Goal: Information Seeking & Learning: Check status

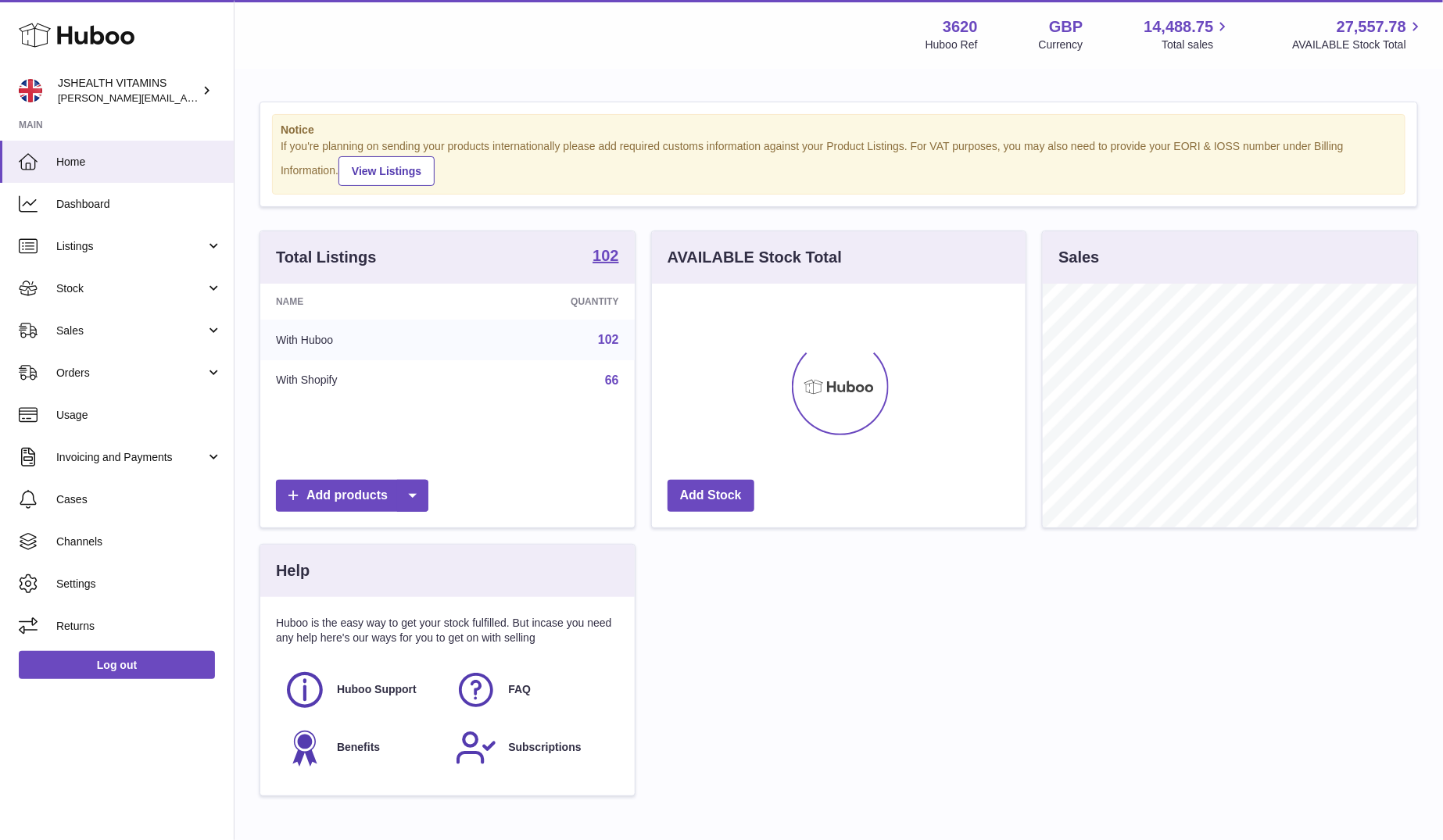
scroll to position [244, 374]
click at [89, 338] on link "Sales" at bounding box center [116, 330] width 234 height 42
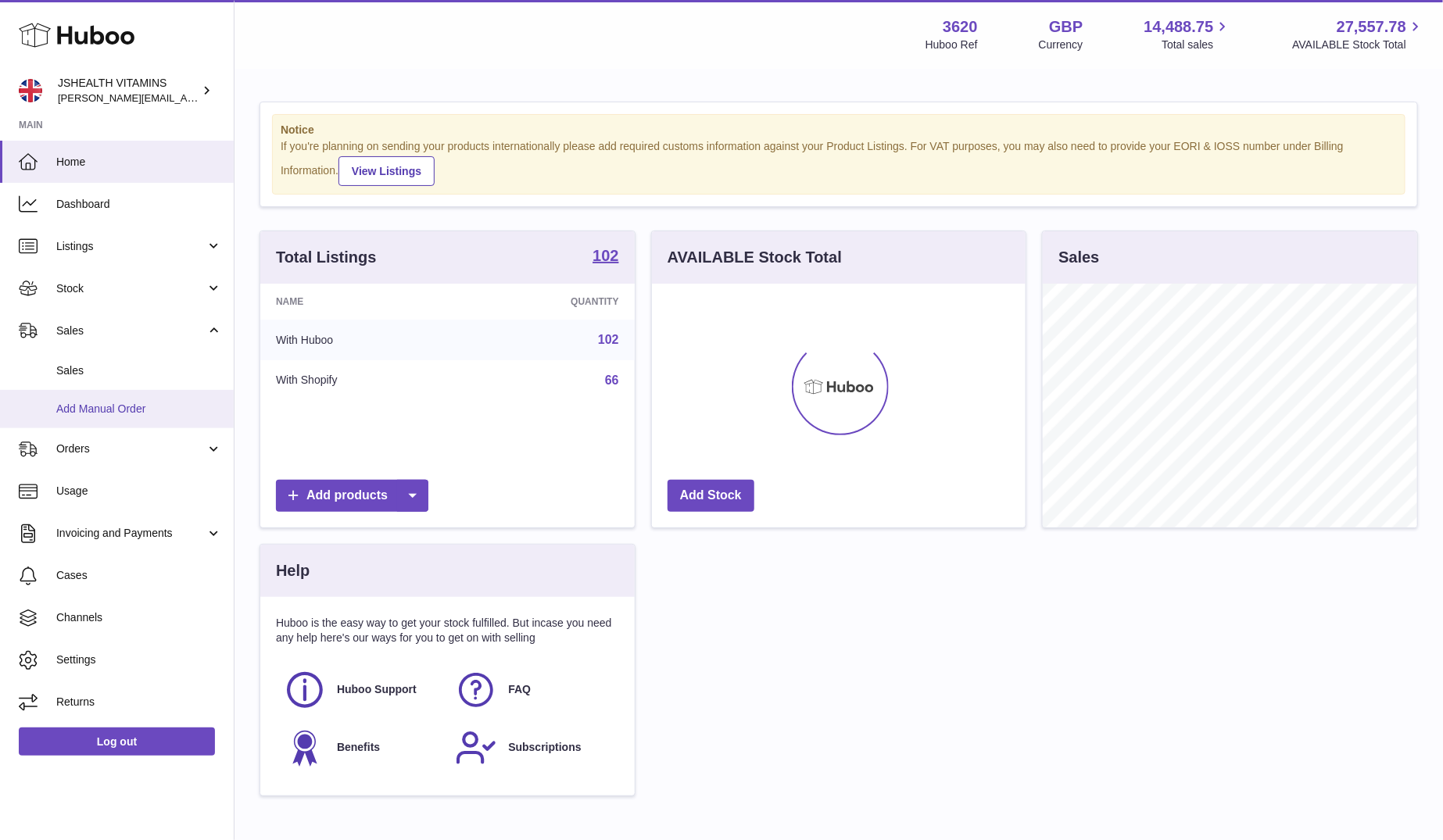
click at [86, 390] on link "Add Manual Order" at bounding box center [116, 409] width 234 height 38
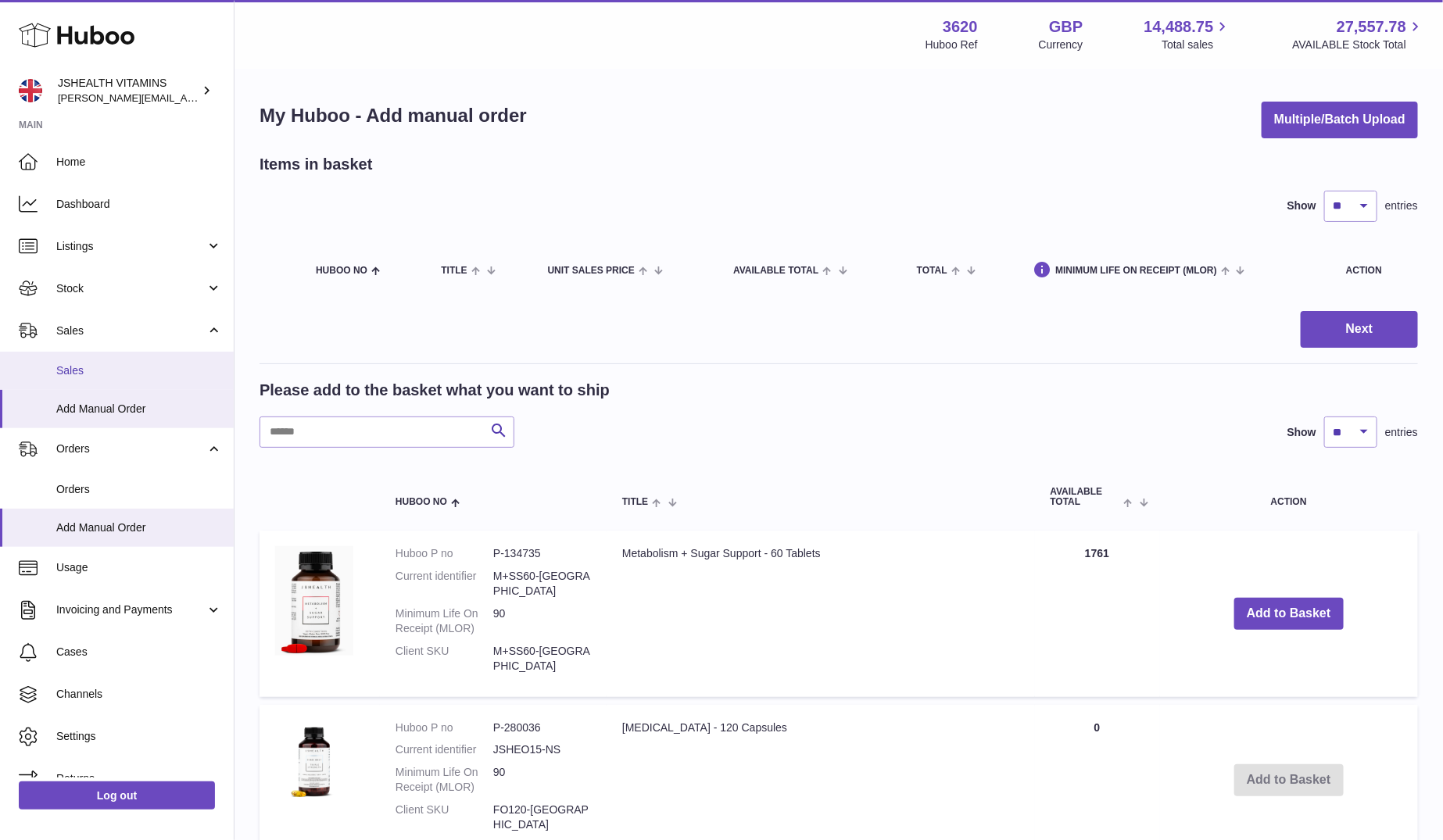
click at [124, 370] on span "Sales" at bounding box center [139, 371] width 166 height 15
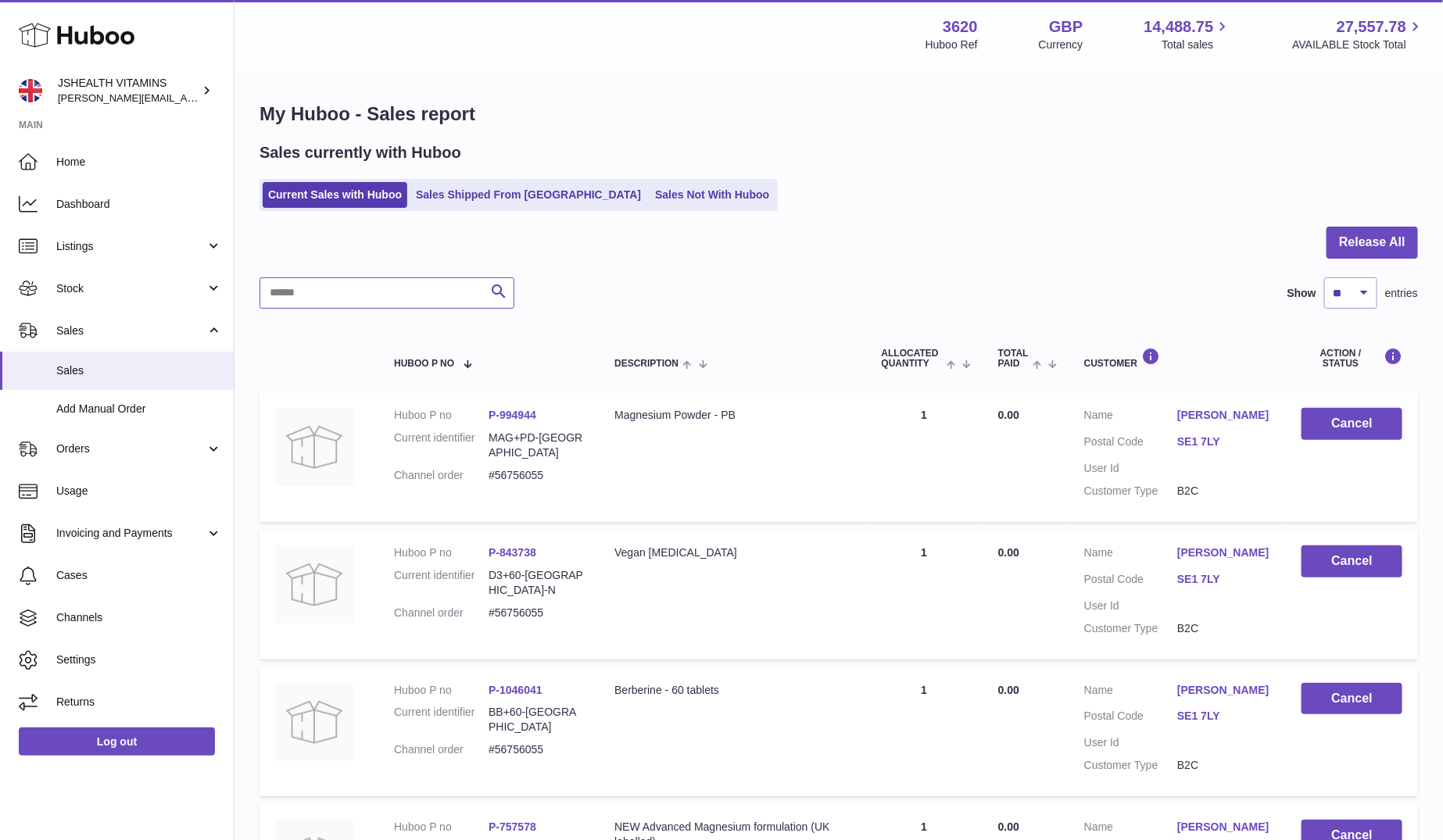
click at [352, 286] on input "text" at bounding box center [386, 292] width 254 height 31
paste input "********"
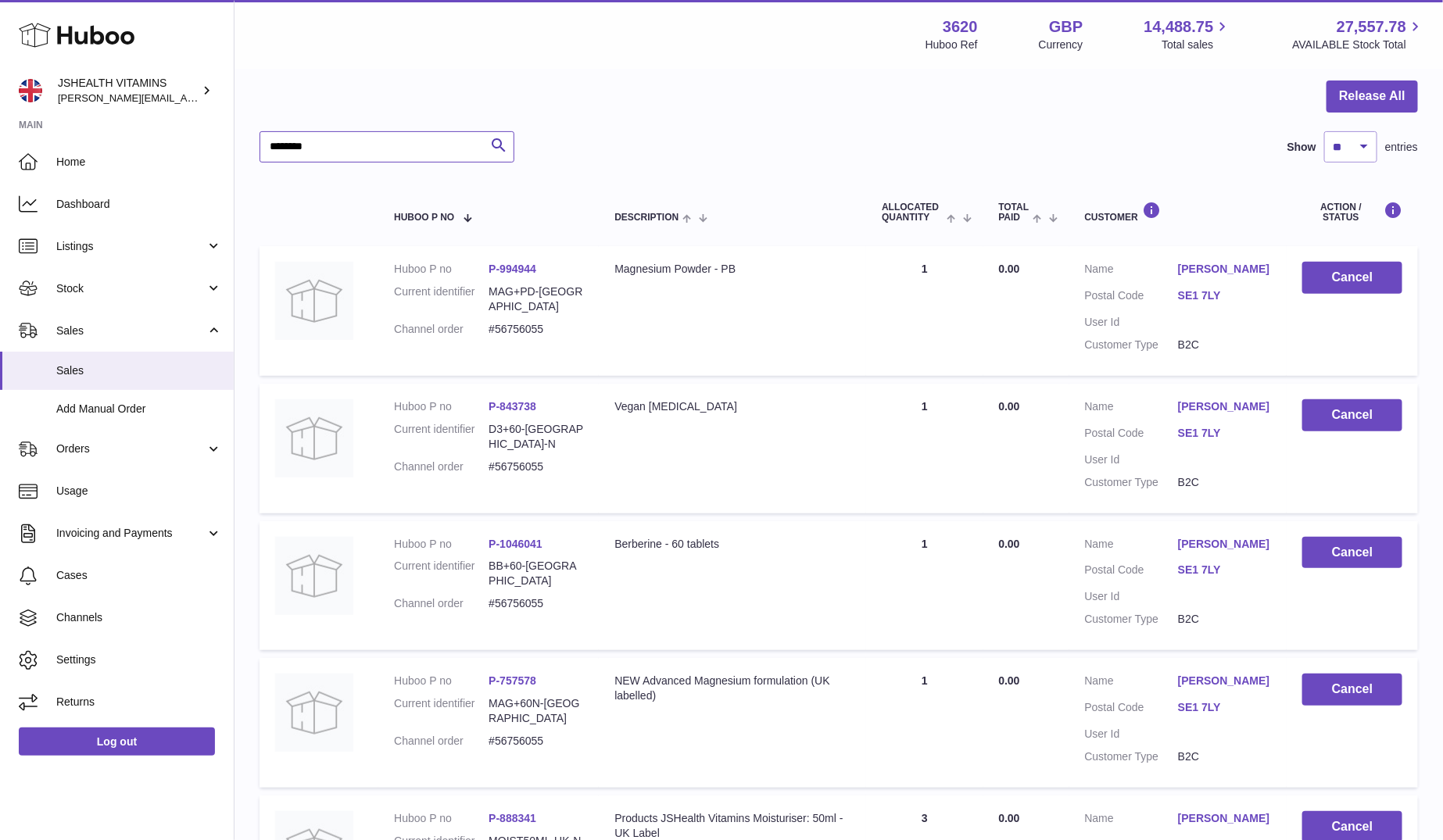
scroll to position [497, 0]
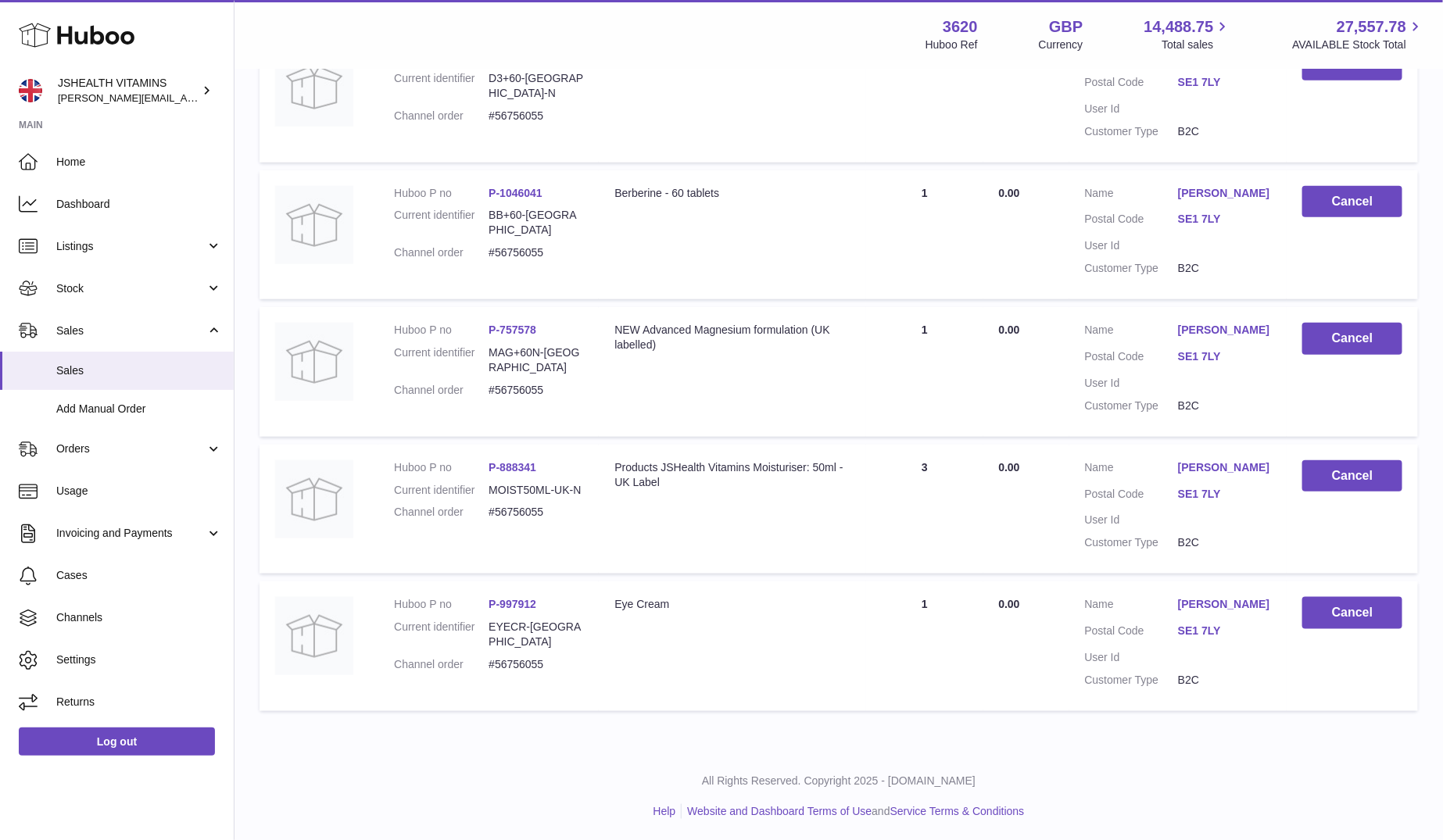
type input "********"
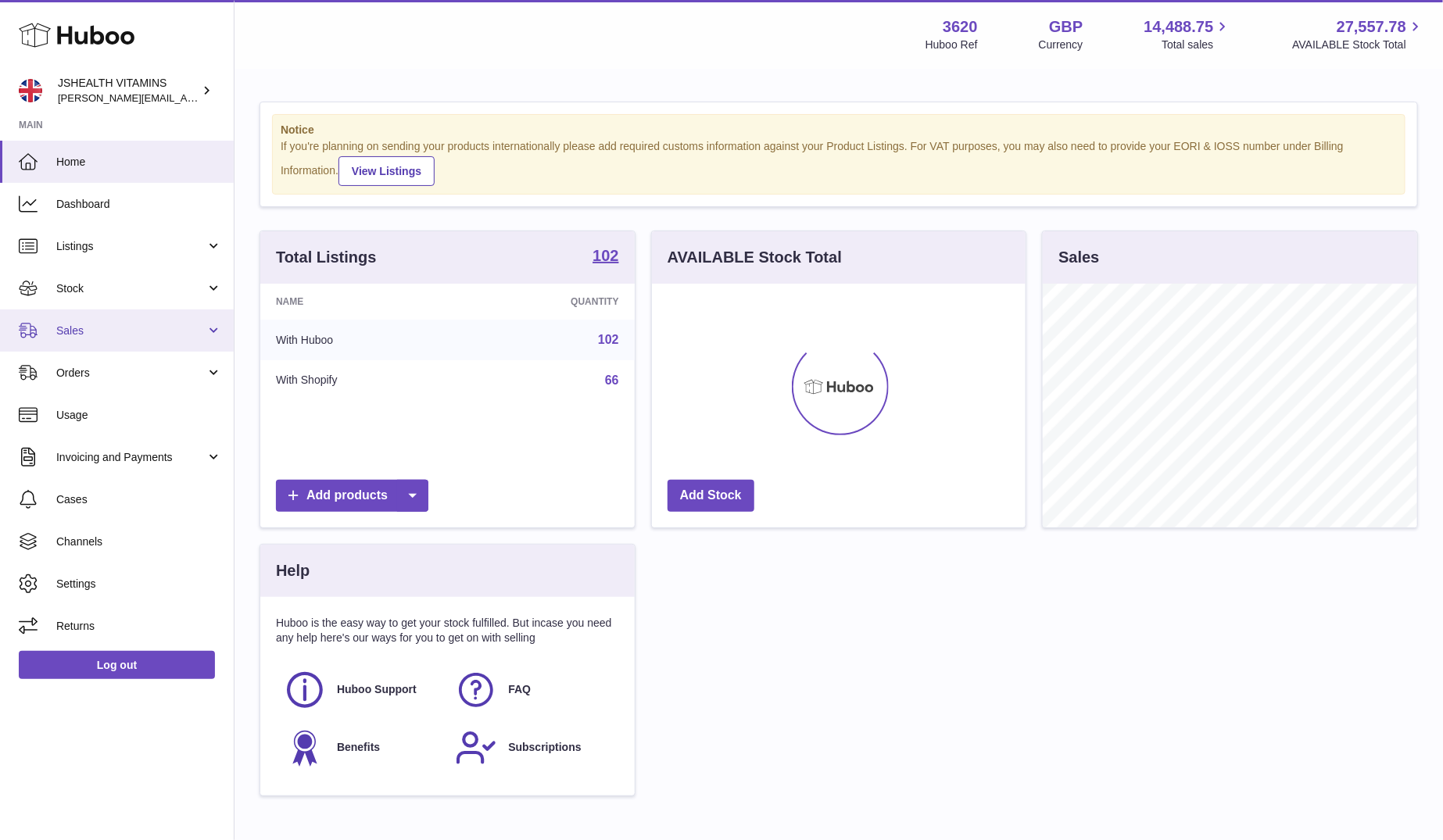
scroll to position [244, 374]
click at [108, 300] on link "Stock" at bounding box center [116, 288] width 234 height 42
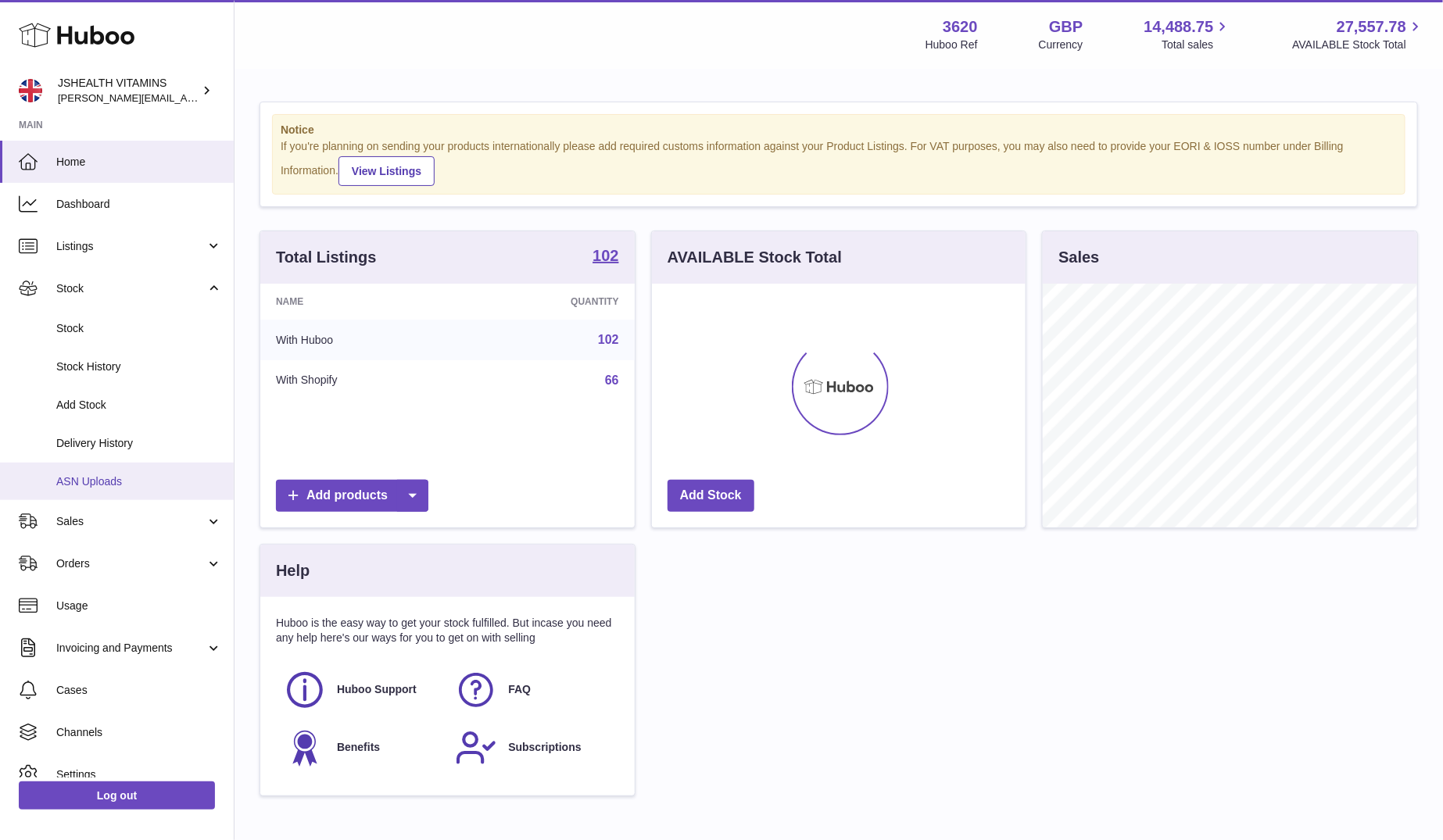
click at [122, 463] on link "ASN Uploads" at bounding box center [116, 482] width 234 height 38
click at [125, 440] on span "Delivery History" at bounding box center [139, 443] width 166 height 15
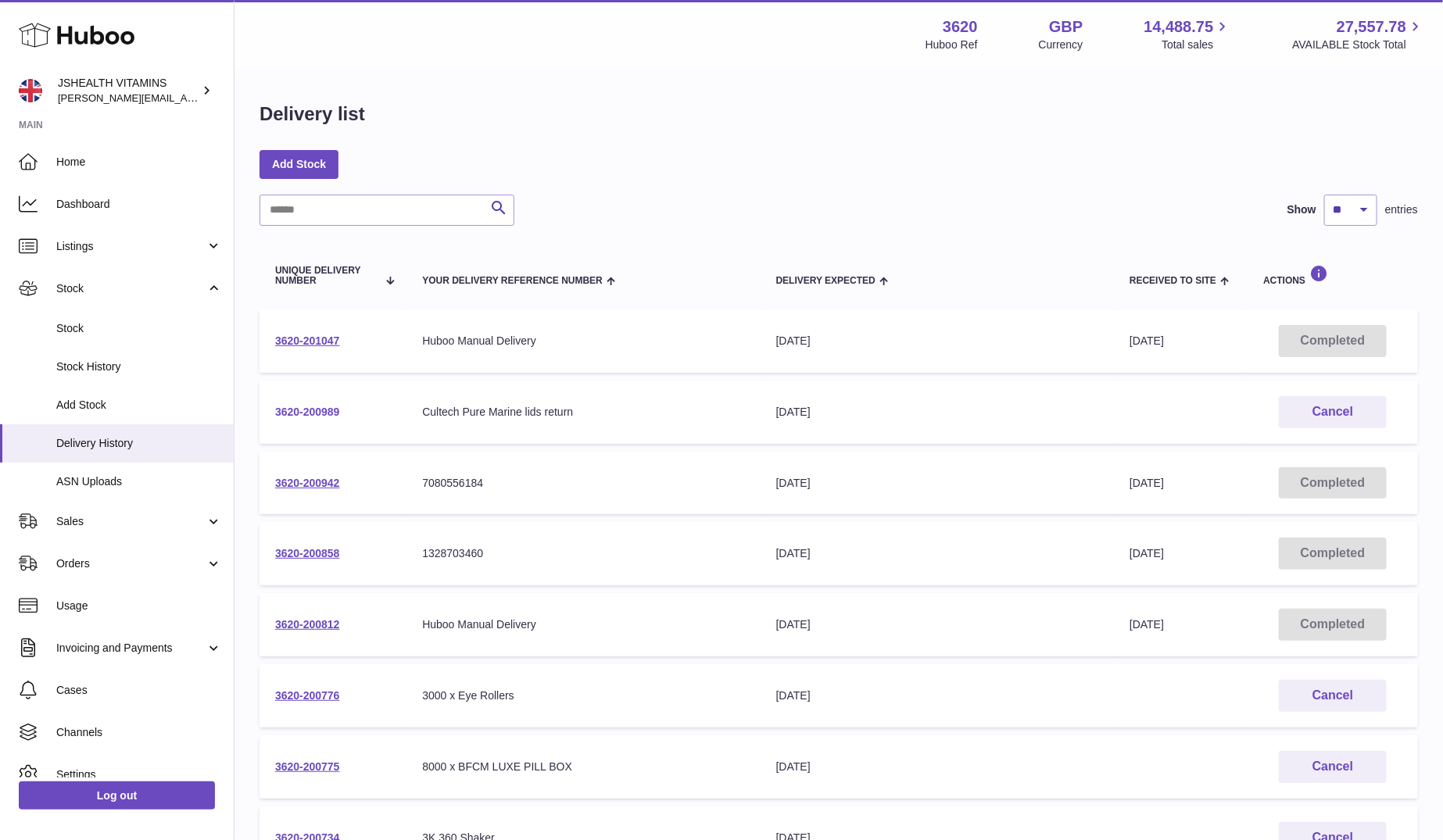
click at [311, 412] on link "3620-200989" at bounding box center [307, 412] width 65 height 13
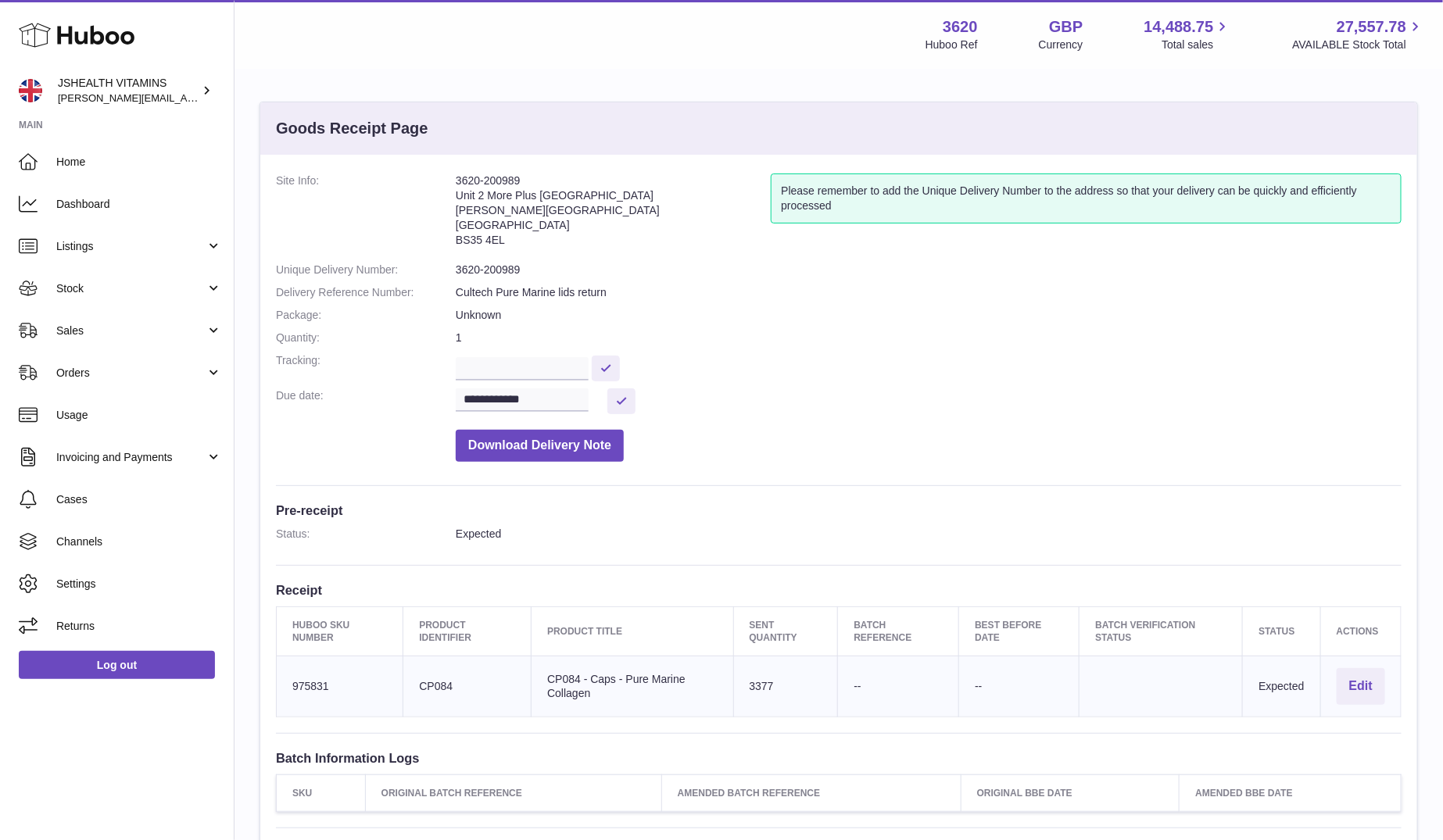
click at [491, 217] on address "3620-200989 Unit 2 [GEOGRAPHIC_DATA][STREET_ADDRESS][PERSON_NAME]" at bounding box center [613, 214] width 315 height 82
click at [487, 269] on dd "3620-200989" at bounding box center [928, 269] width 945 height 15
copy dl "3620-200989"
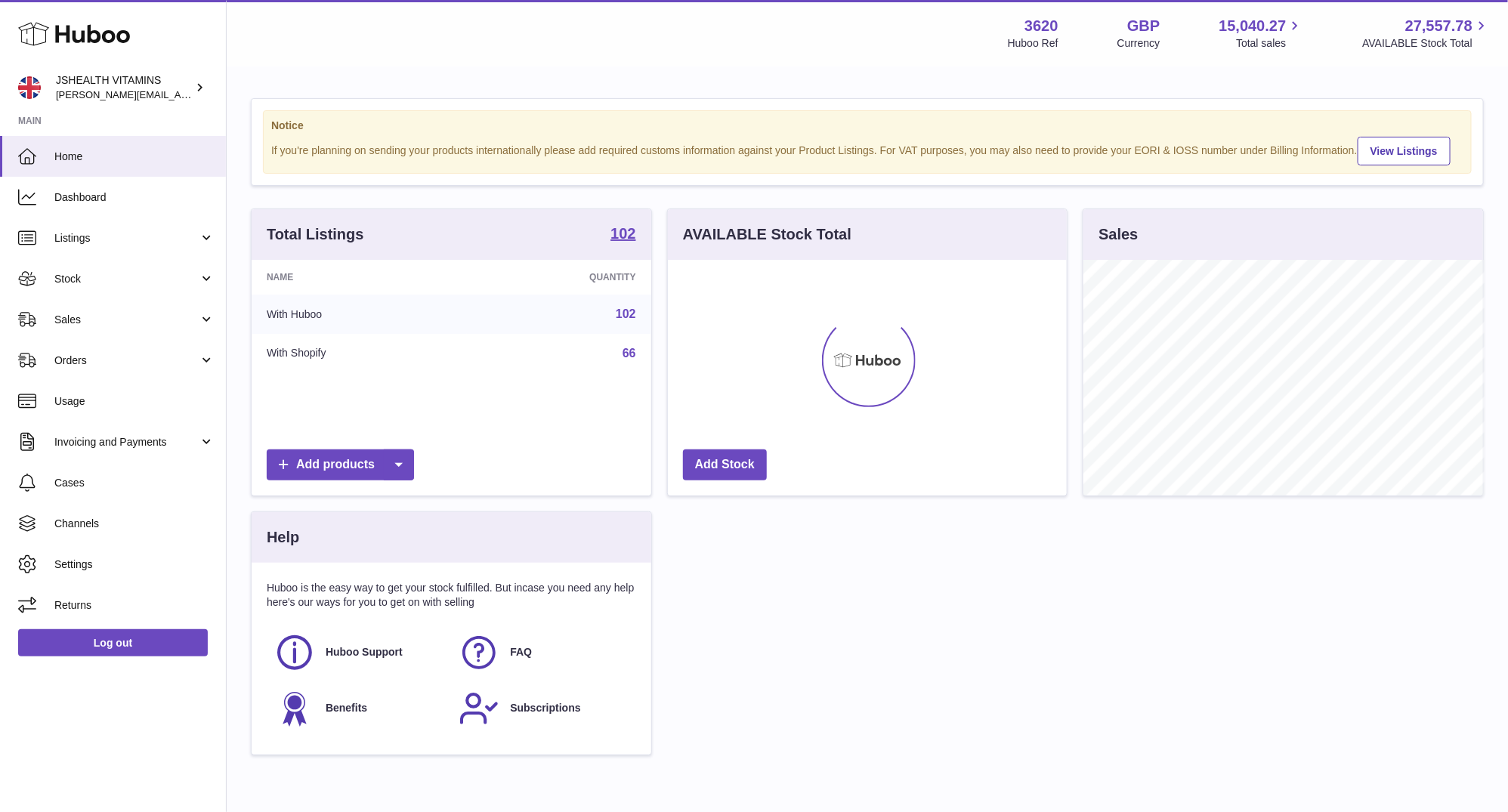
scroll to position [755222, 755277]
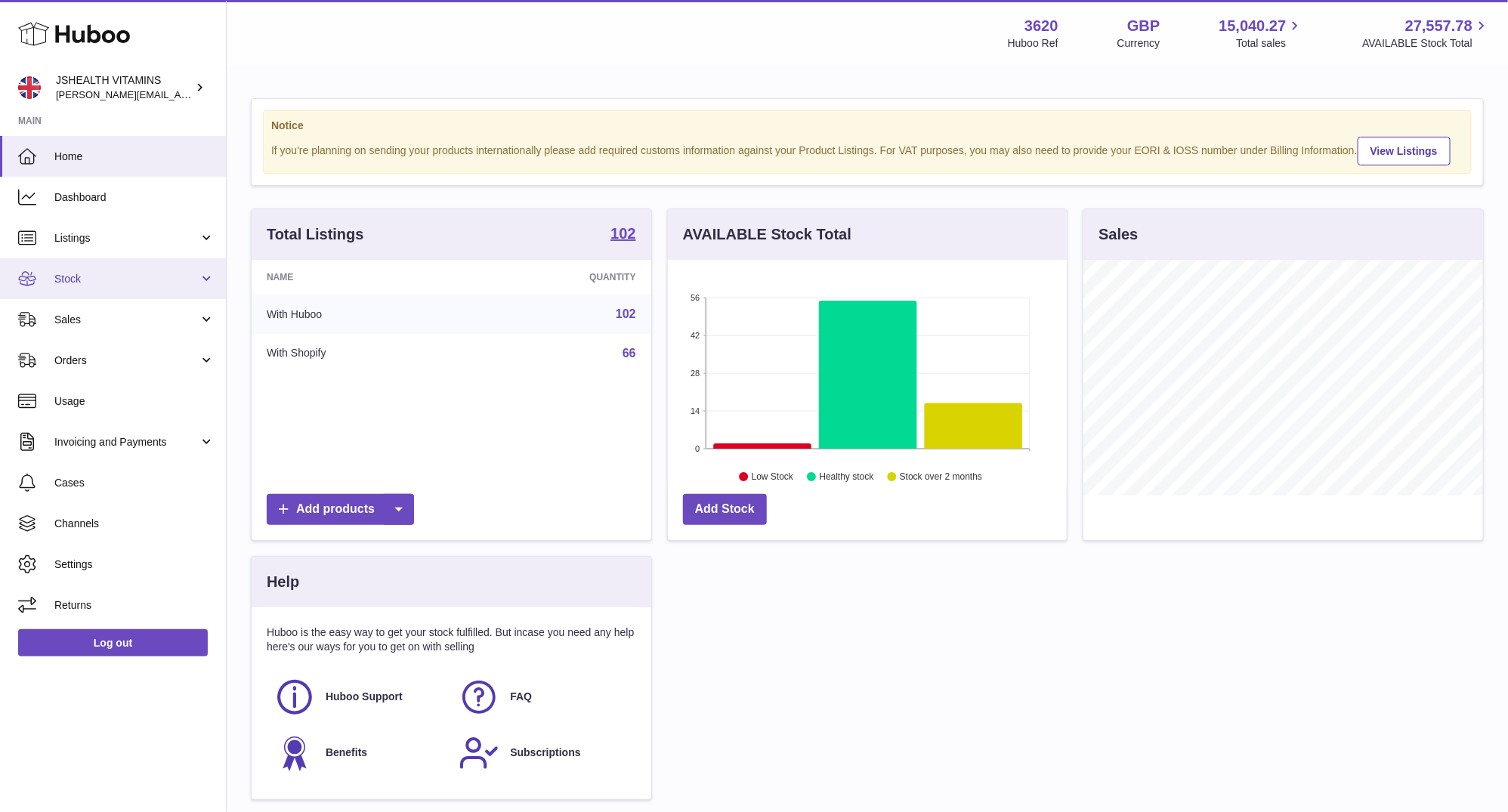
click at [90, 286] on span "Stock" at bounding box center [126, 279] width 144 height 15
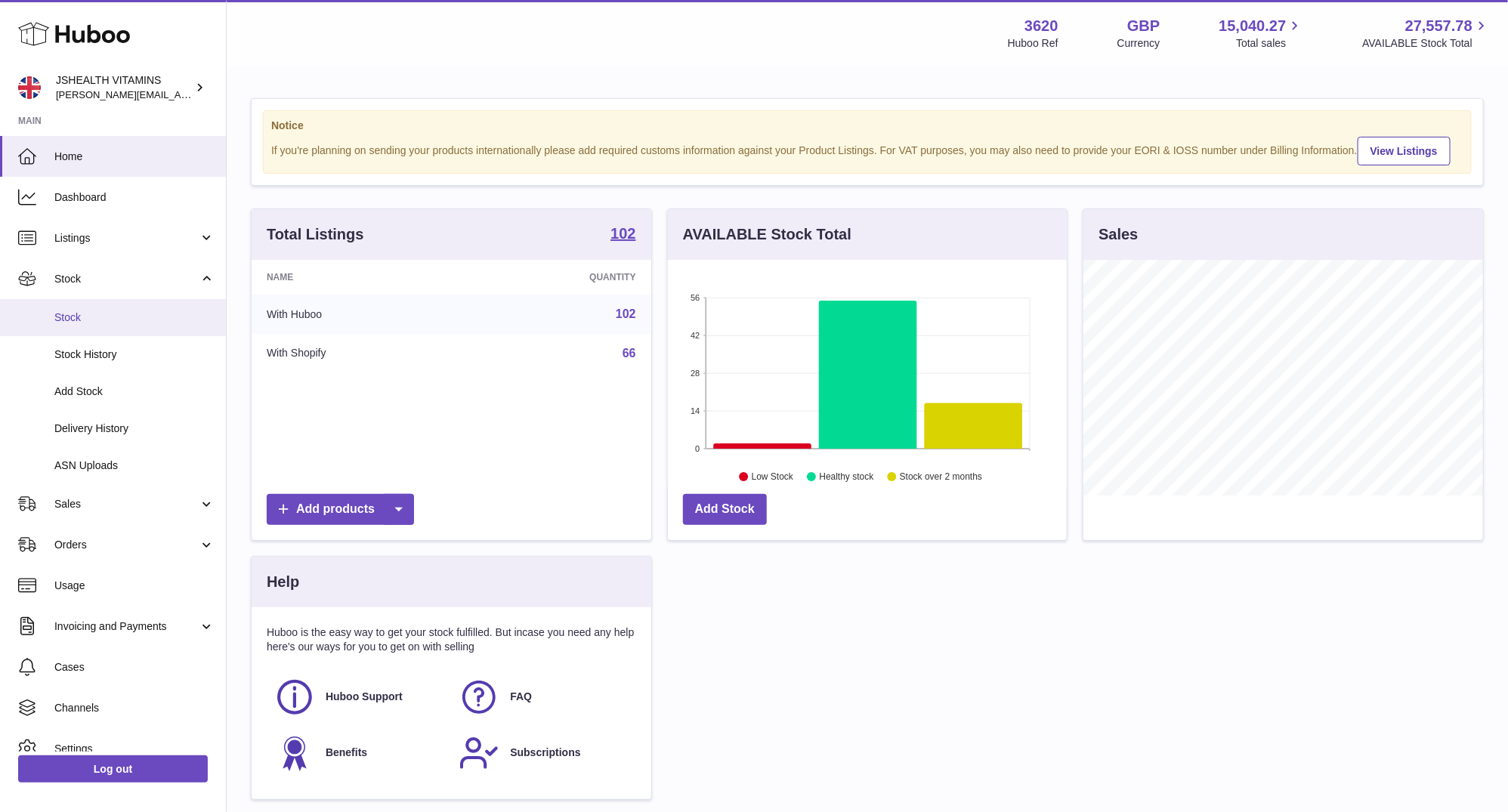
click at [86, 318] on span "Stock" at bounding box center [134, 317] width 160 height 15
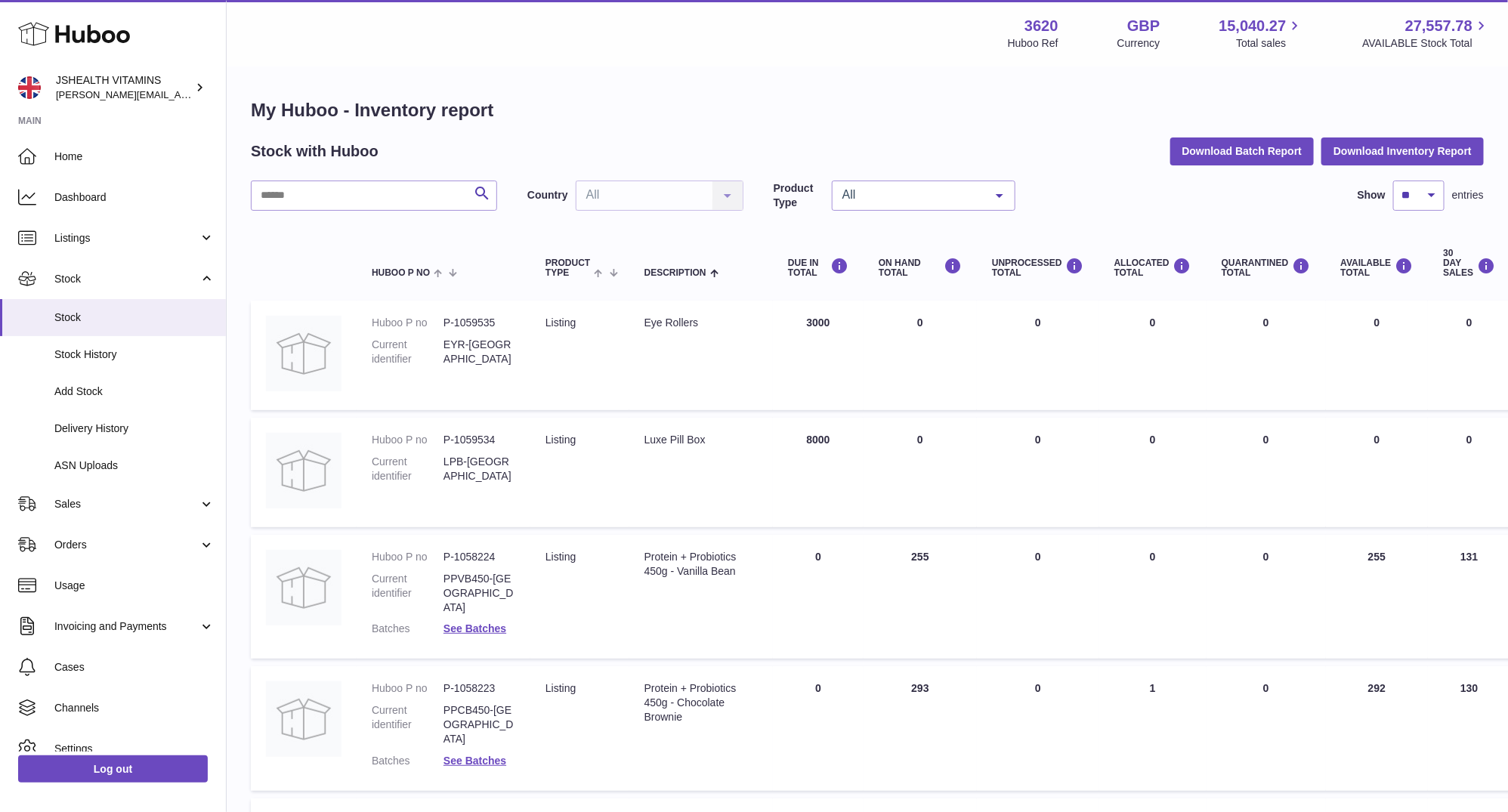
click at [442, 204] on input "text" at bounding box center [373, 195] width 246 height 30
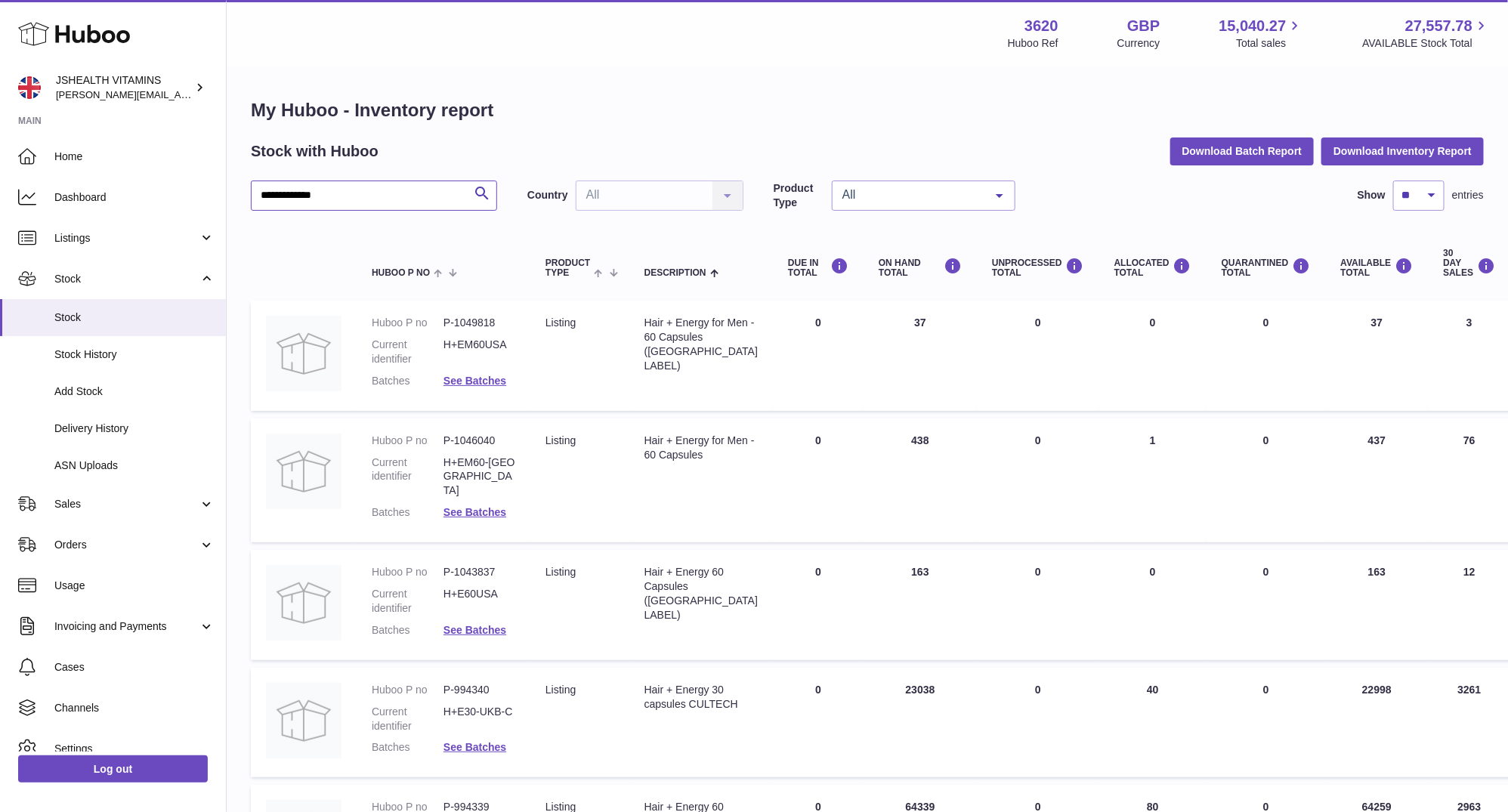
scroll to position [193, 0]
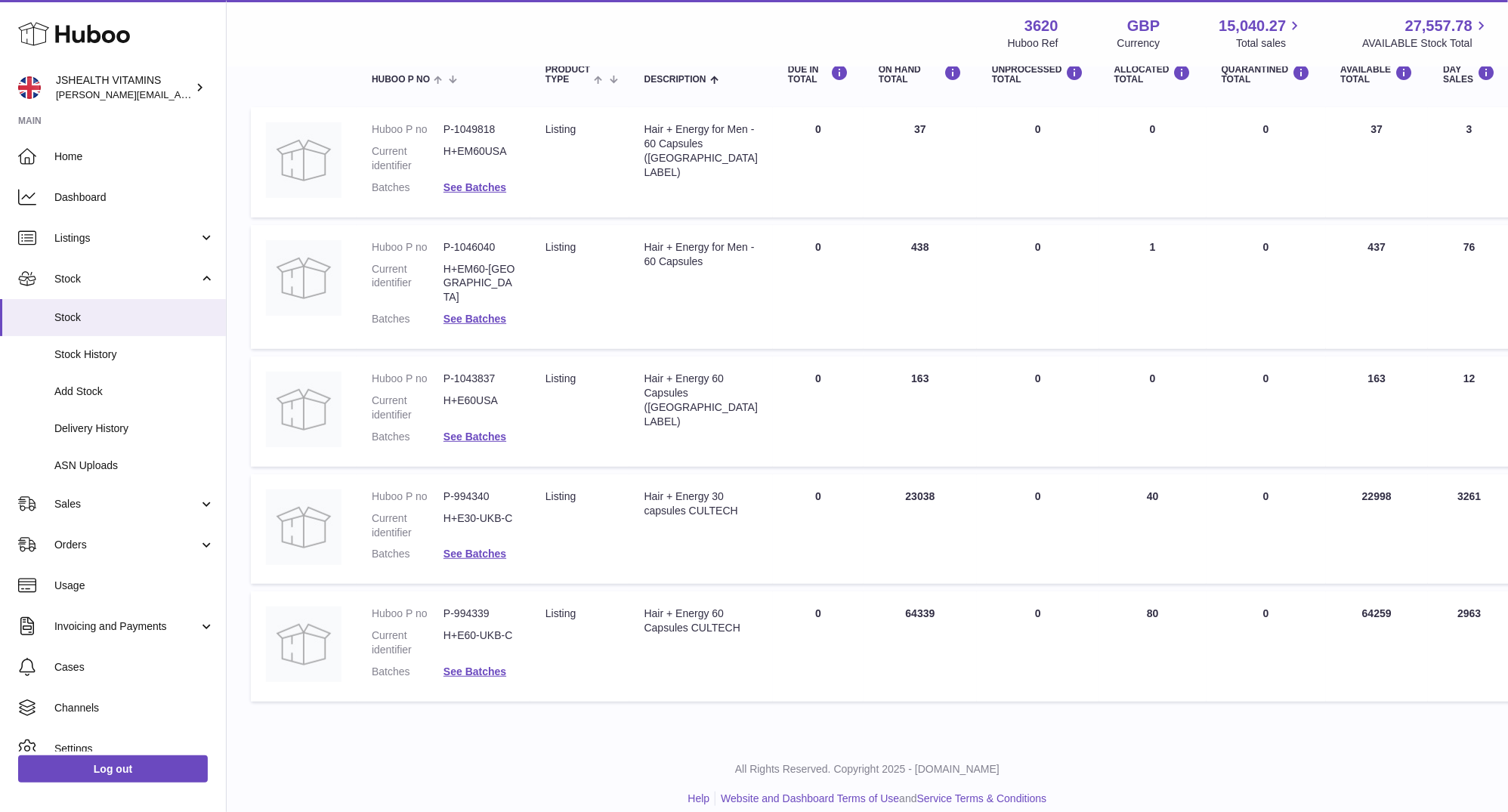
click at [676, 647] on td "Description Hair + Energy 60 Capsules CULTECH" at bounding box center [700, 647] width 143 height 110
click at [676, 626] on div "Hair + Energy 60 Capsules CULTECH" at bounding box center [701, 620] width 113 height 28
copy tr "Hair + Energy 60 Capsules CULTECH"
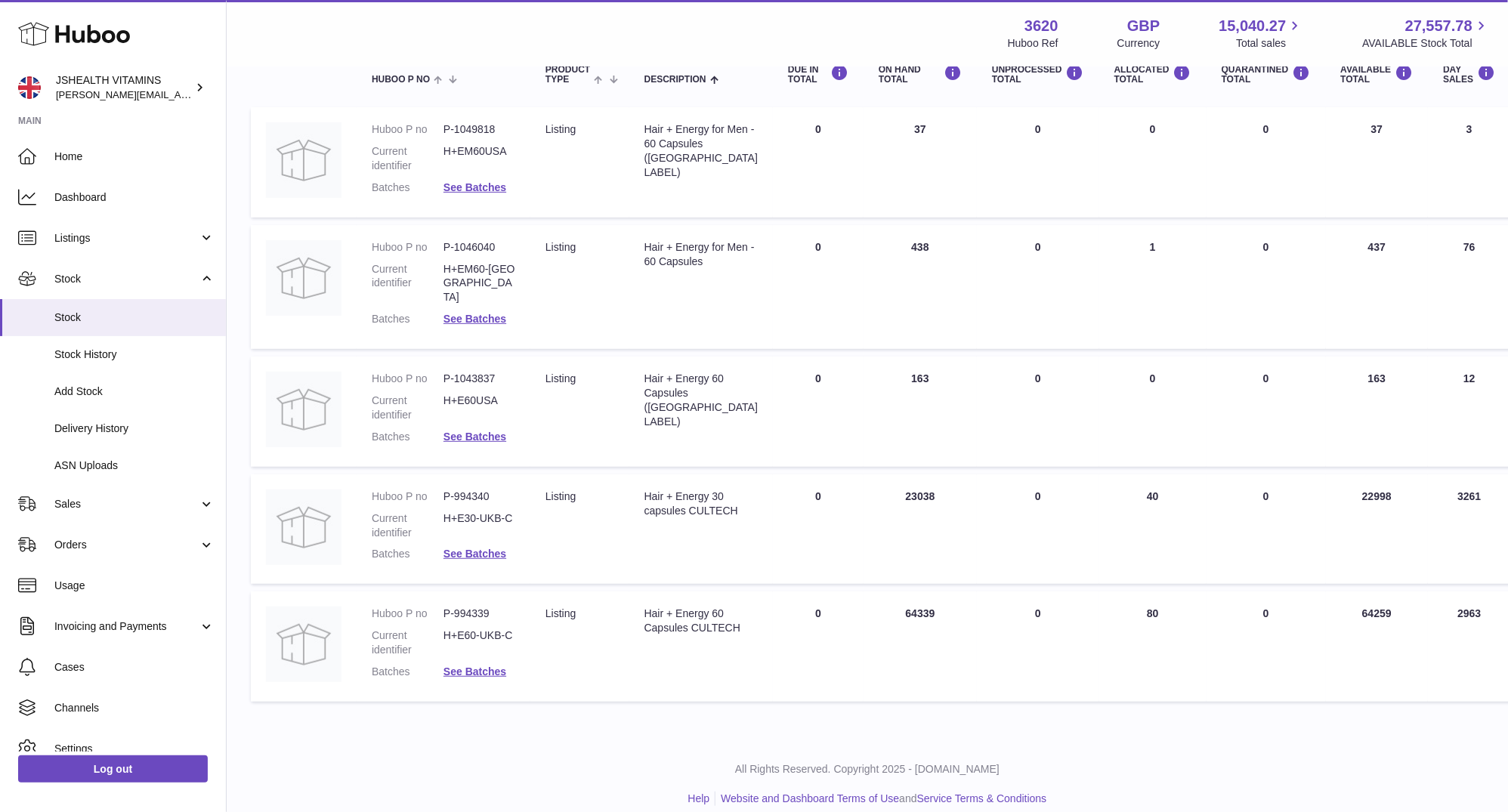
click at [474, 607] on dd "P-994339" at bounding box center [480, 614] width 72 height 15
copy dl "P-994339"
click at [658, 510] on div "Hair + Energy 30 capsules CULTECH" at bounding box center [701, 503] width 113 height 28
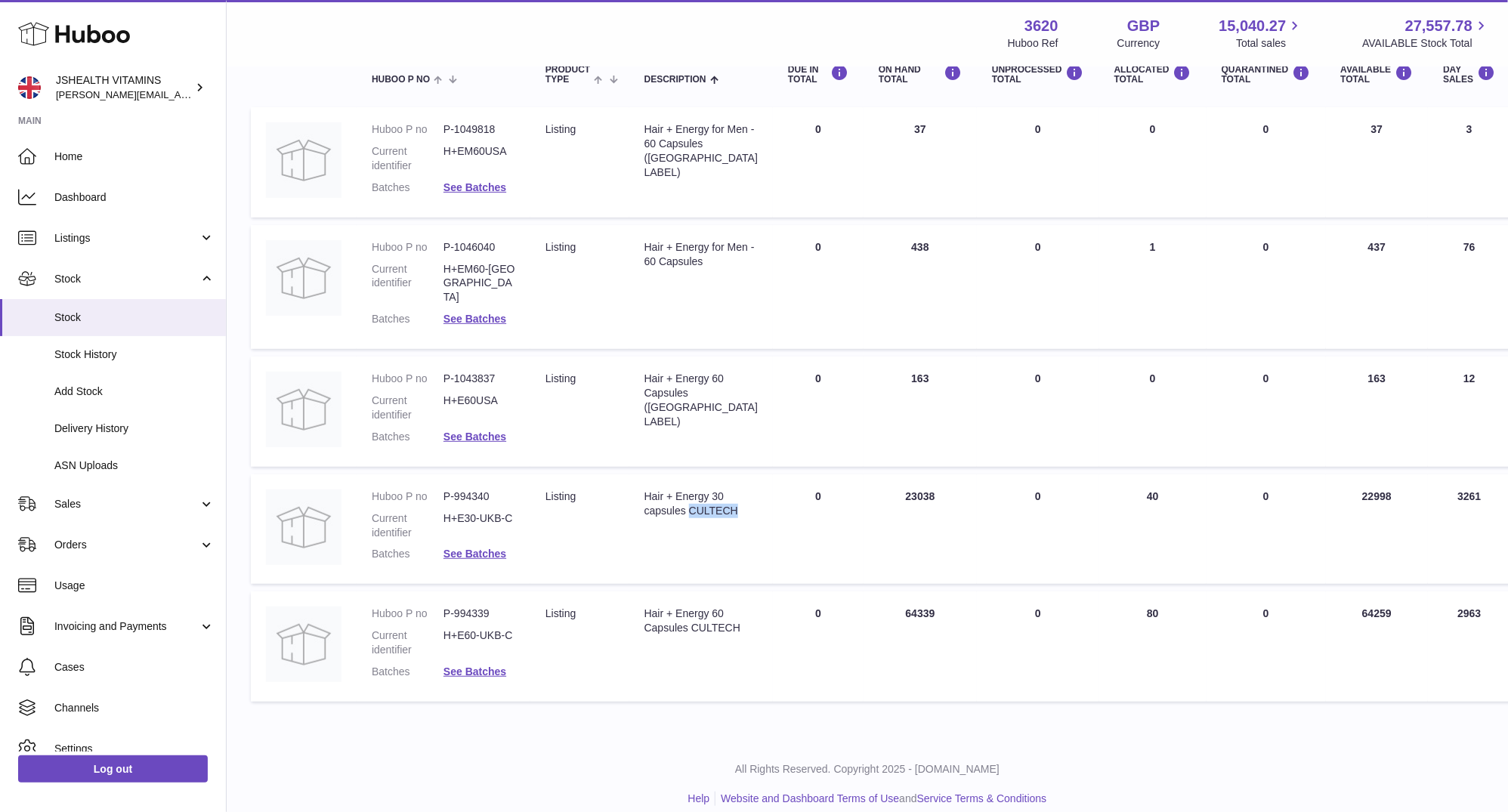
click at [658, 510] on div "Hair + Energy 30 capsules CULTECH" at bounding box center [701, 503] width 113 height 28
copy tr "Hair + Energy 30 capsules CULTECH"
click at [477, 489] on dl "Huboo P no P-994340 Current identifier H+E30-UKB-C Batches See Batches" at bounding box center [443, 529] width 143 height 80
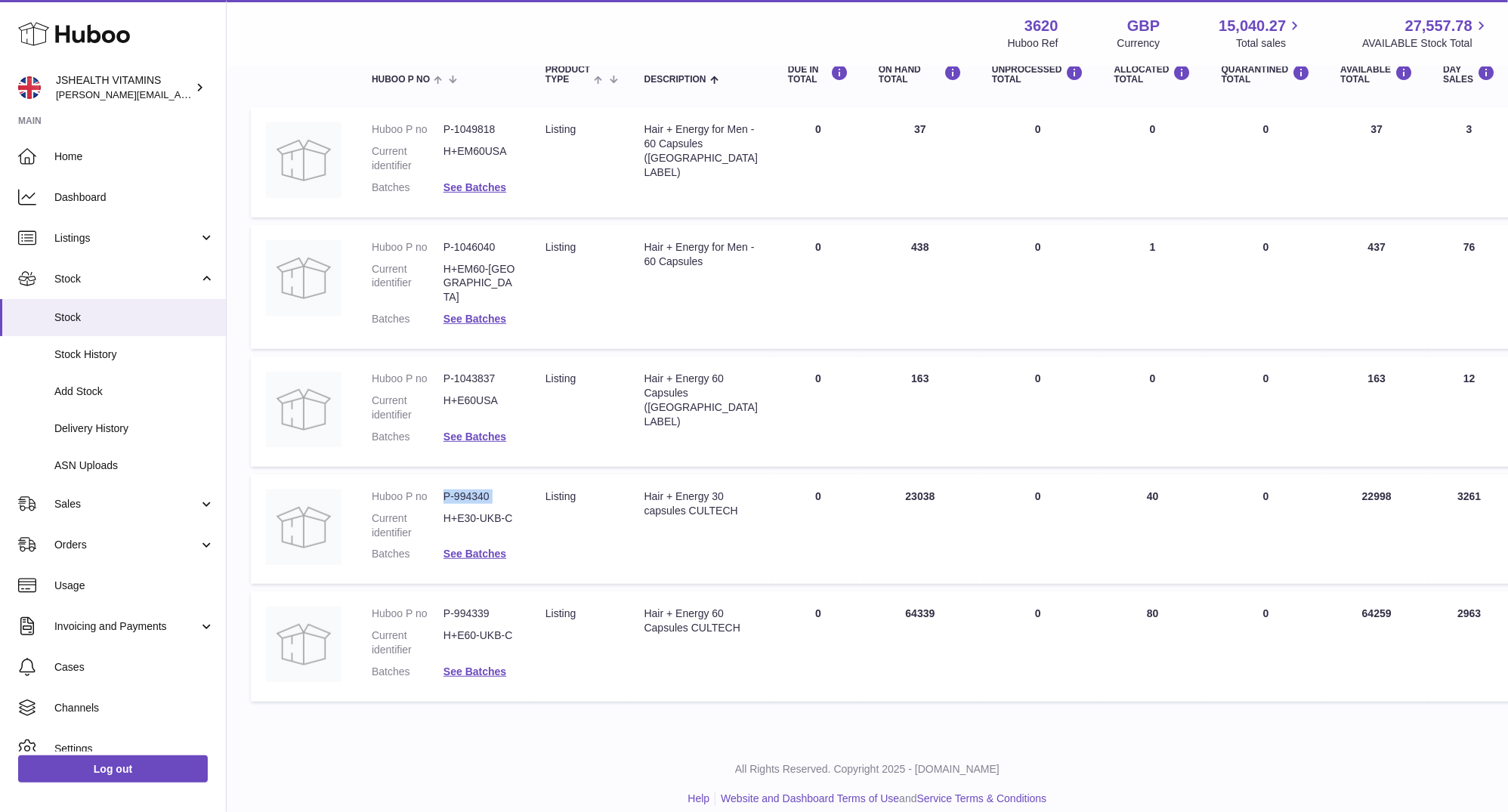
click at [477, 489] on dl "Huboo P no P-994340 Current identifier H+E30-UKB-C Batches See Batches" at bounding box center [443, 529] width 143 height 80
copy dl "P-994340"
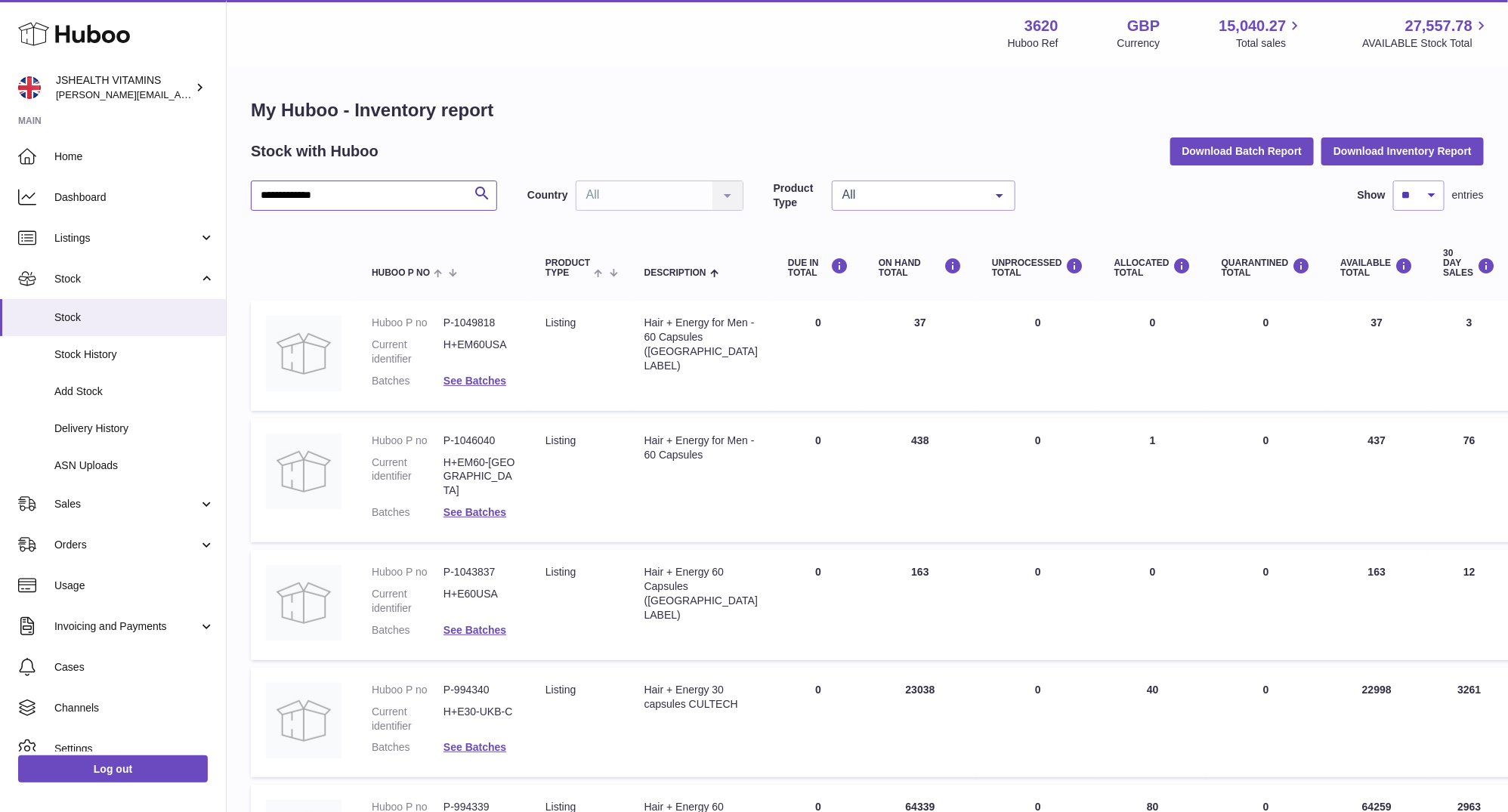
click at [411, 195] on input "**********" at bounding box center [373, 195] width 246 height 30
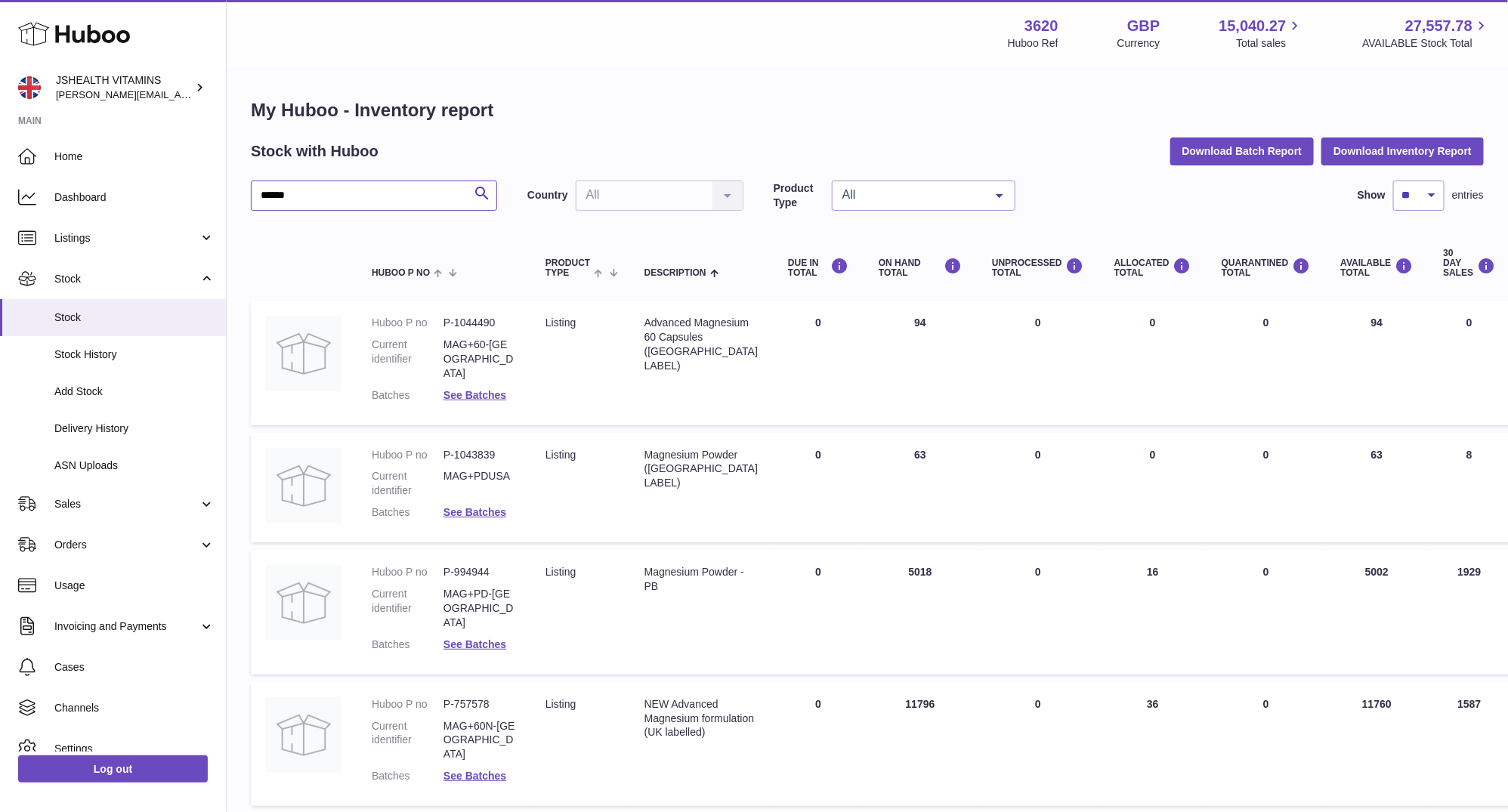
scroll to position [77, 0]
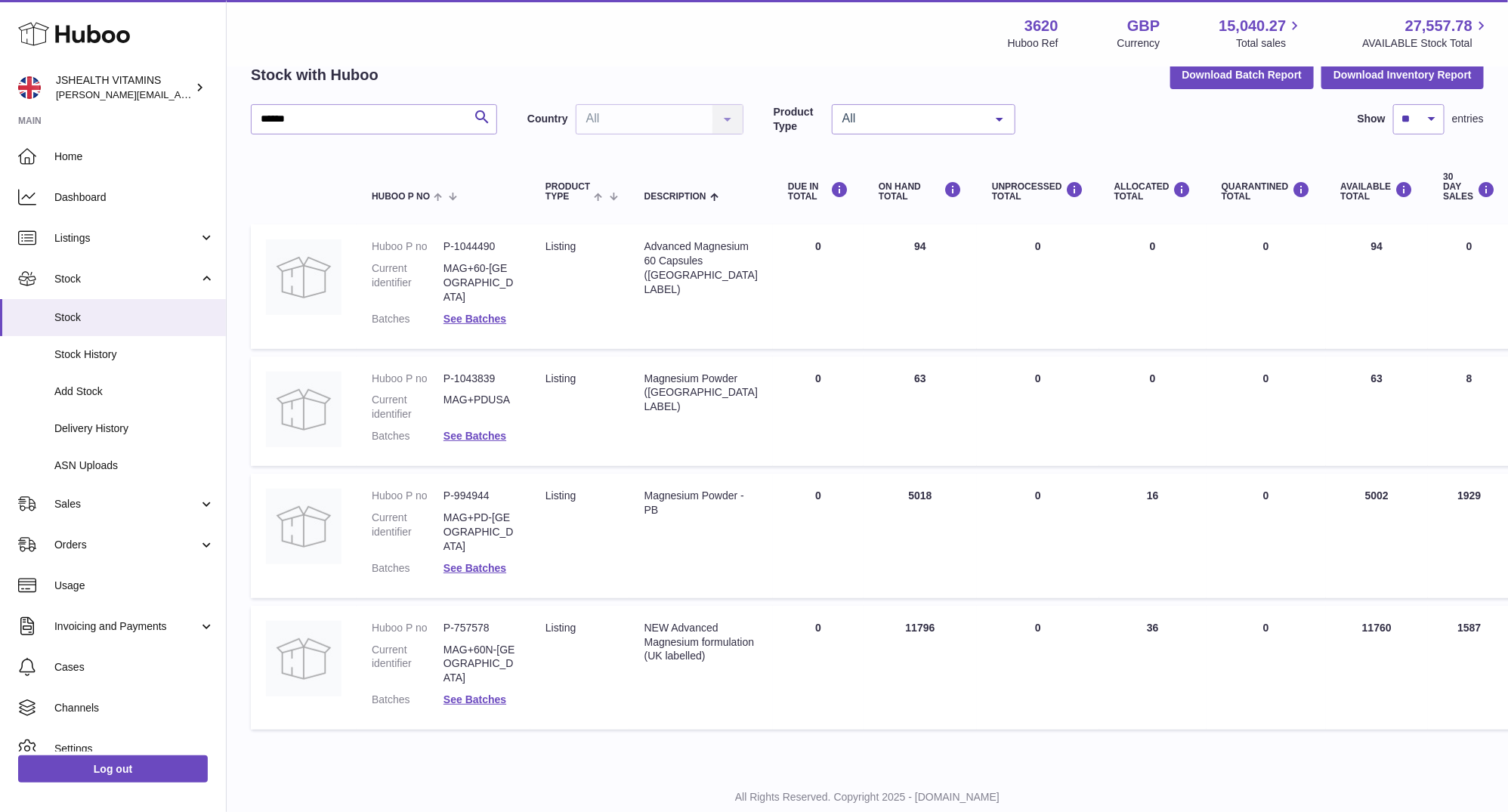
click at [666, 624] on div "NEW Advanced Magnesium formulation (UK labelled)" at bounding box center [701, 643] width 113 height 43
copy tr "NEW Advanced Magnesium formulation (UK labelled)"
click at [465, 621] on dd "P-757578" at bounding box center [480, 628] width 72 height 15
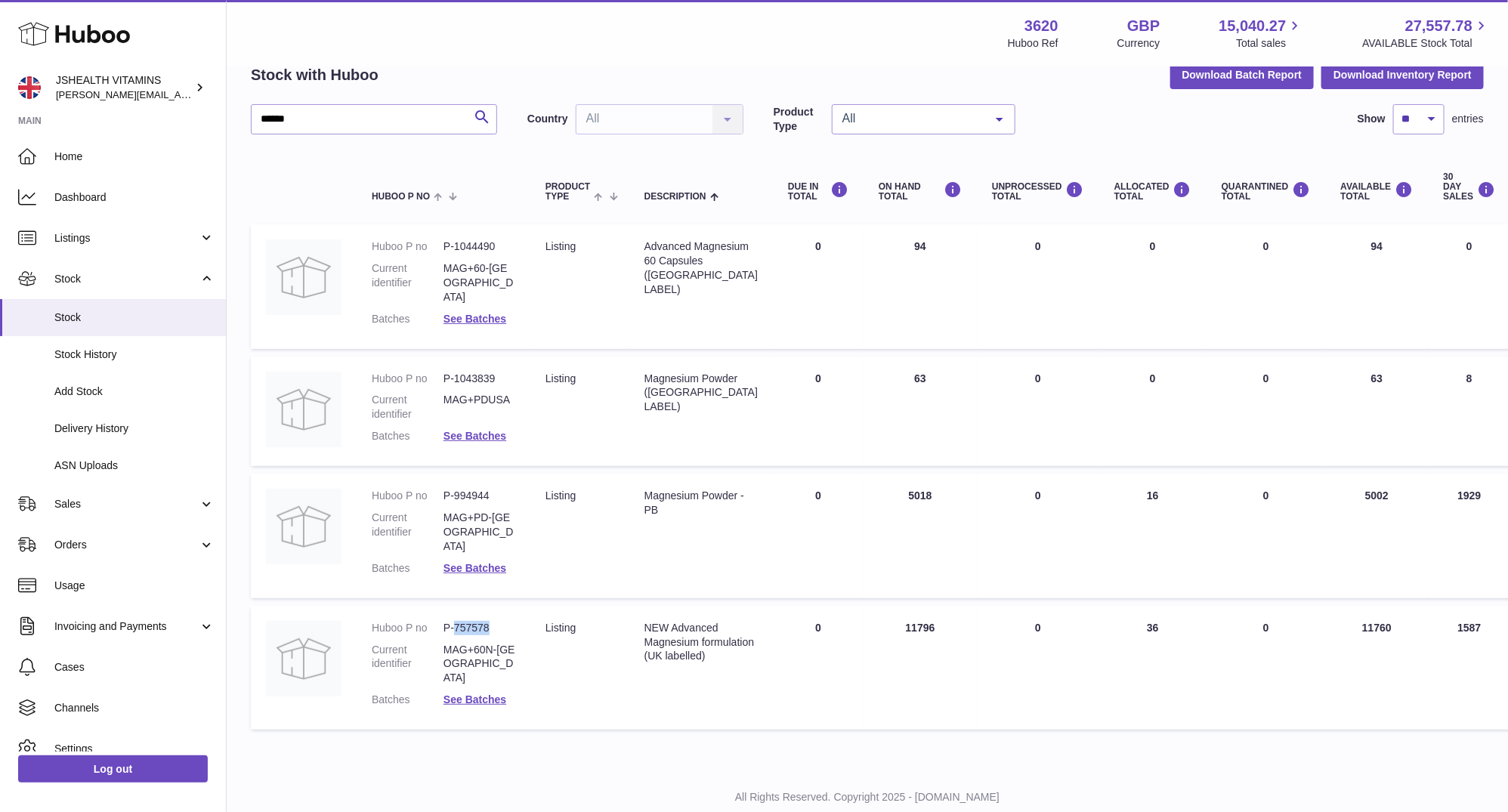
click at [465, 621] on dd "P-757578" at bounding box center [480, 628] width 72 height 15
copy dl "P-757578"
click at [679, 490] on div "Magnesium Powder - PB" at bounding box center [701, 503] width 113 height 28
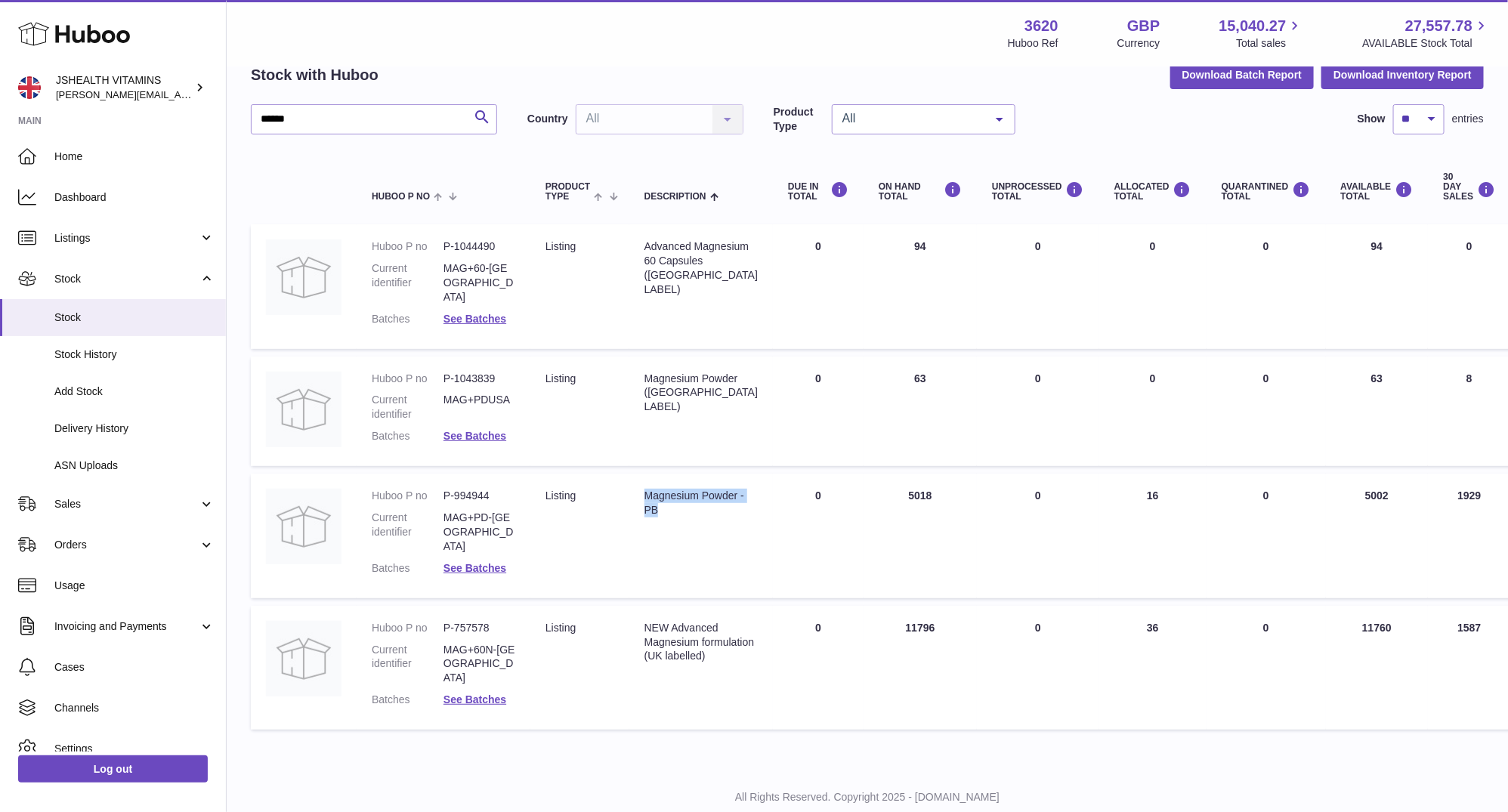
click at [679, 490] on div "Magnesium Powder - PB" at bounding box center [701, 503] width 113 height 28
copy tr "Magnesium Powder - PB"
click at [472, 489] on dd "P-994944" at bounding box center [480, 496] width 72 height 15
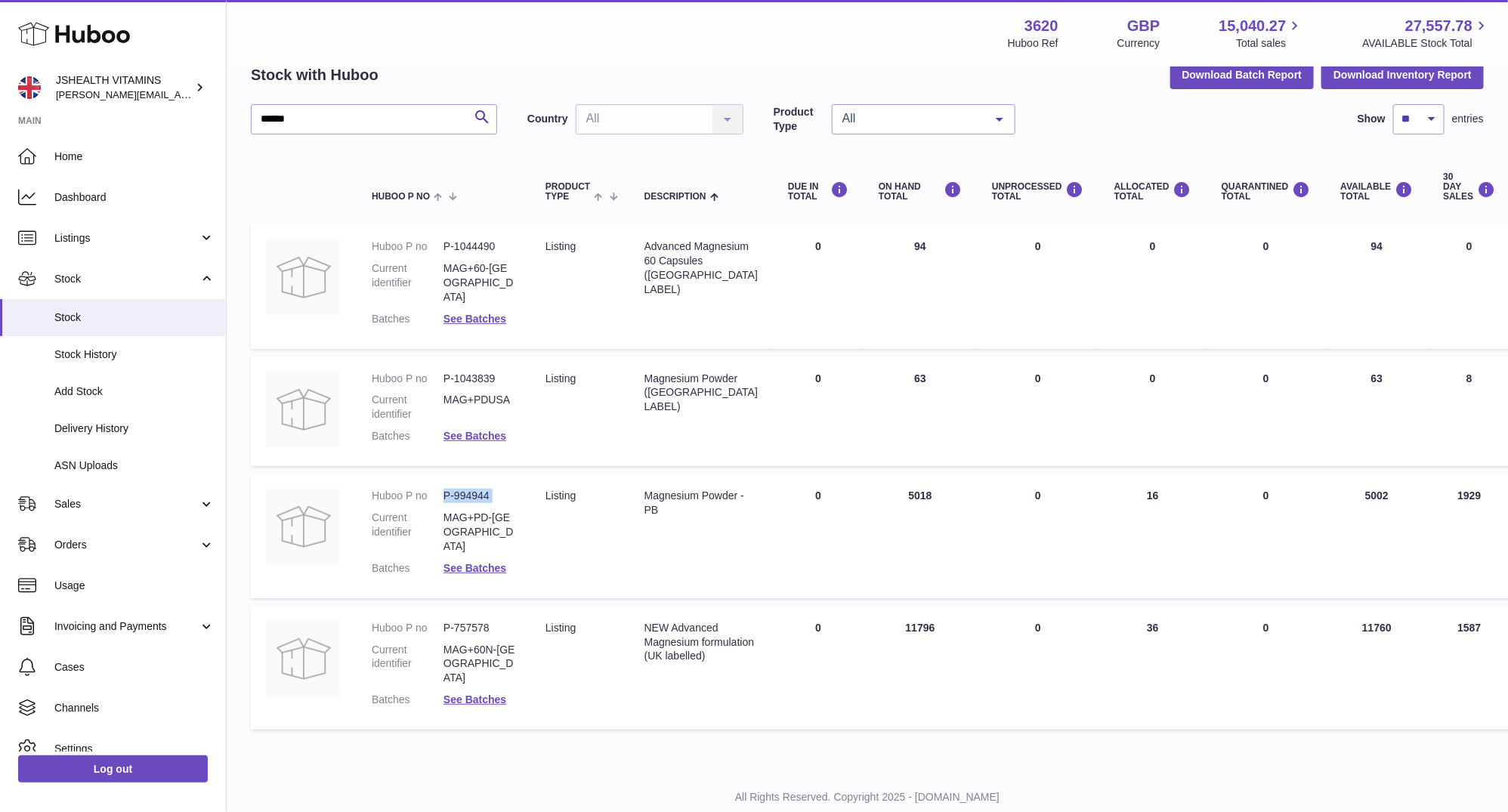
copy dl "P-994944"
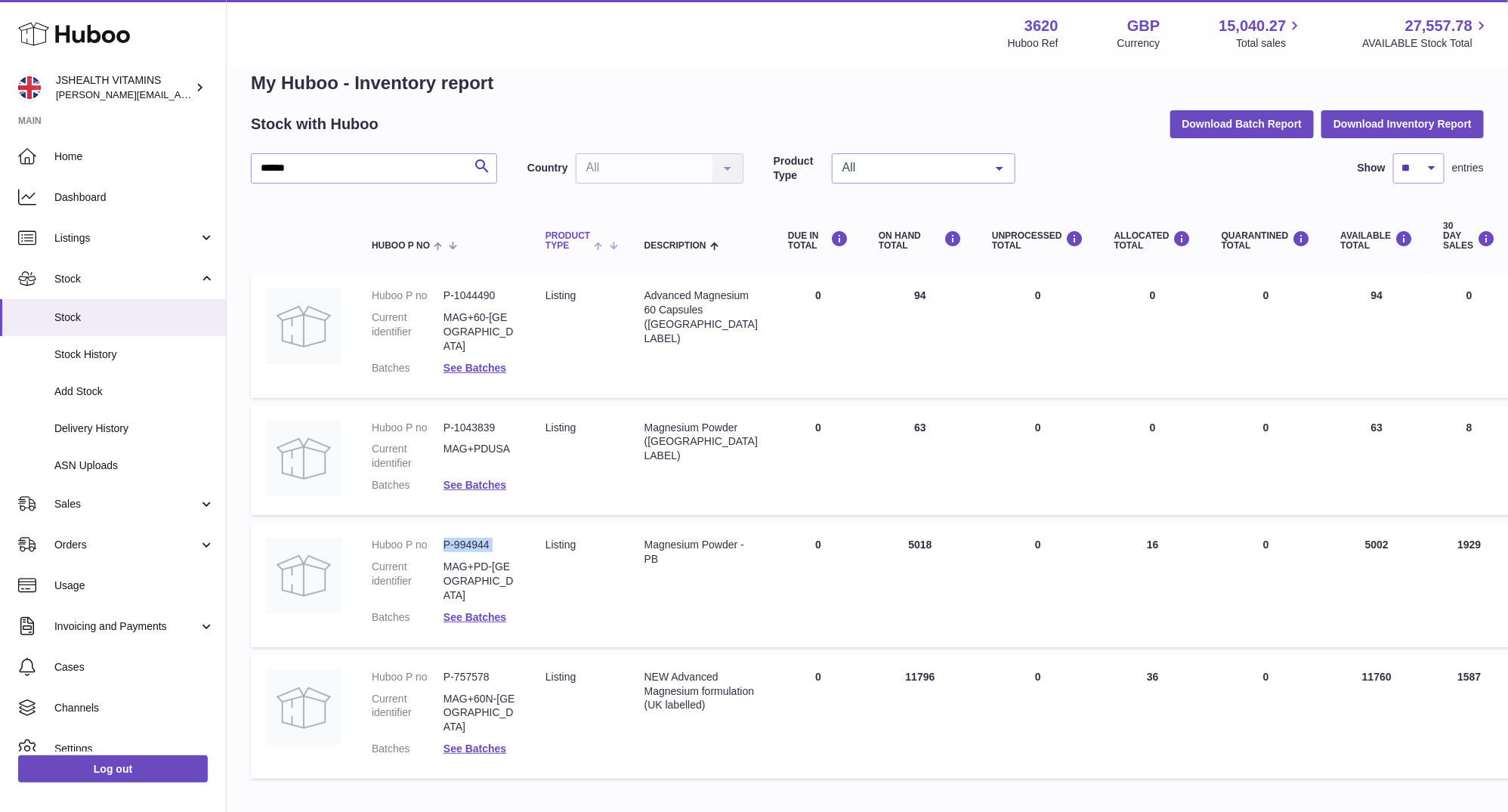
scroll to position [11, 0]
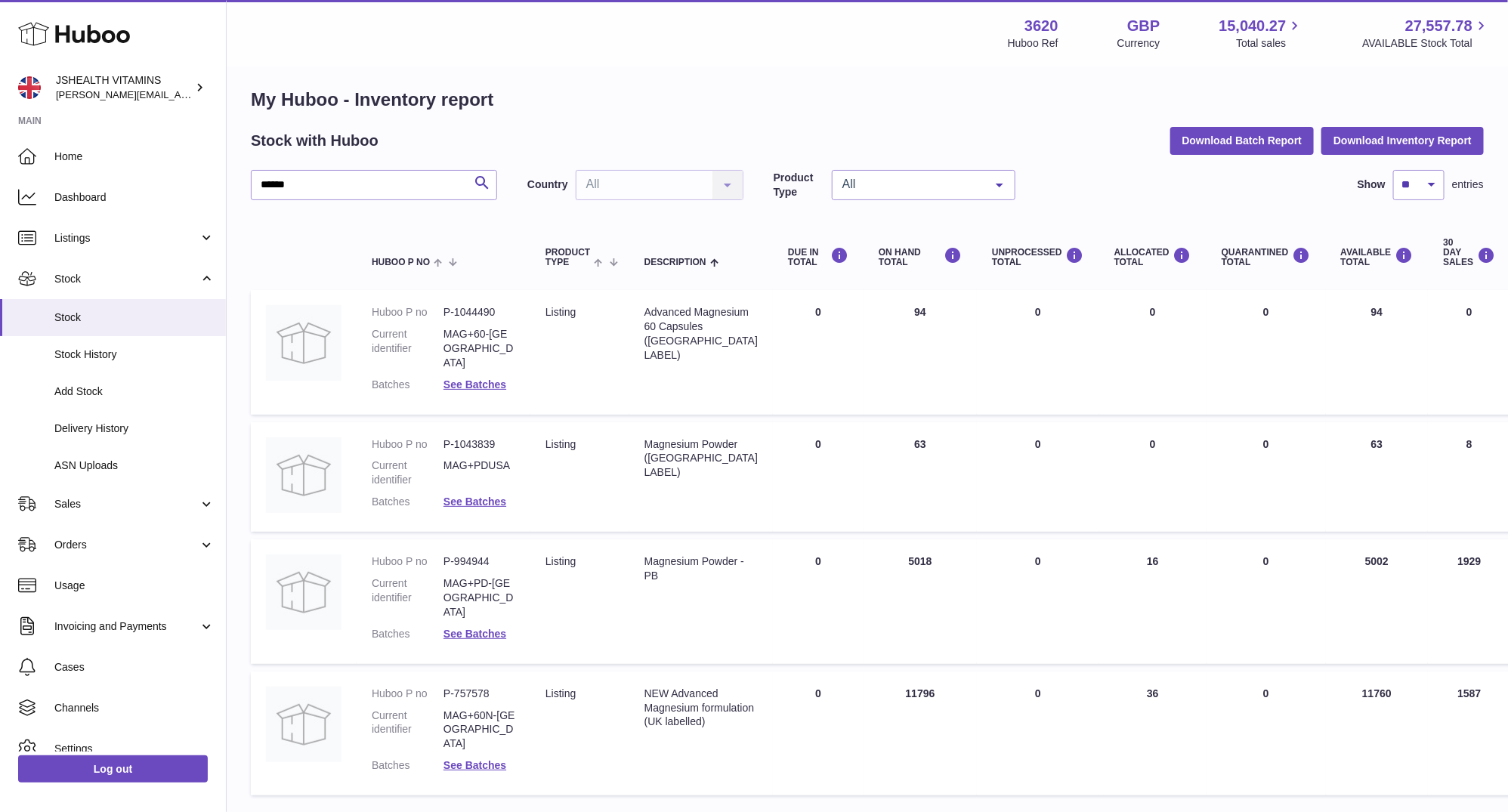
click at [444, 210] on div "****** Search Country All All No elements found. Consider changing the search q…" at bounding box center [867, 486] width 1233 height 633
click at [444, 188] on input "******" at bounding box center [373, 185] width 246 height 30
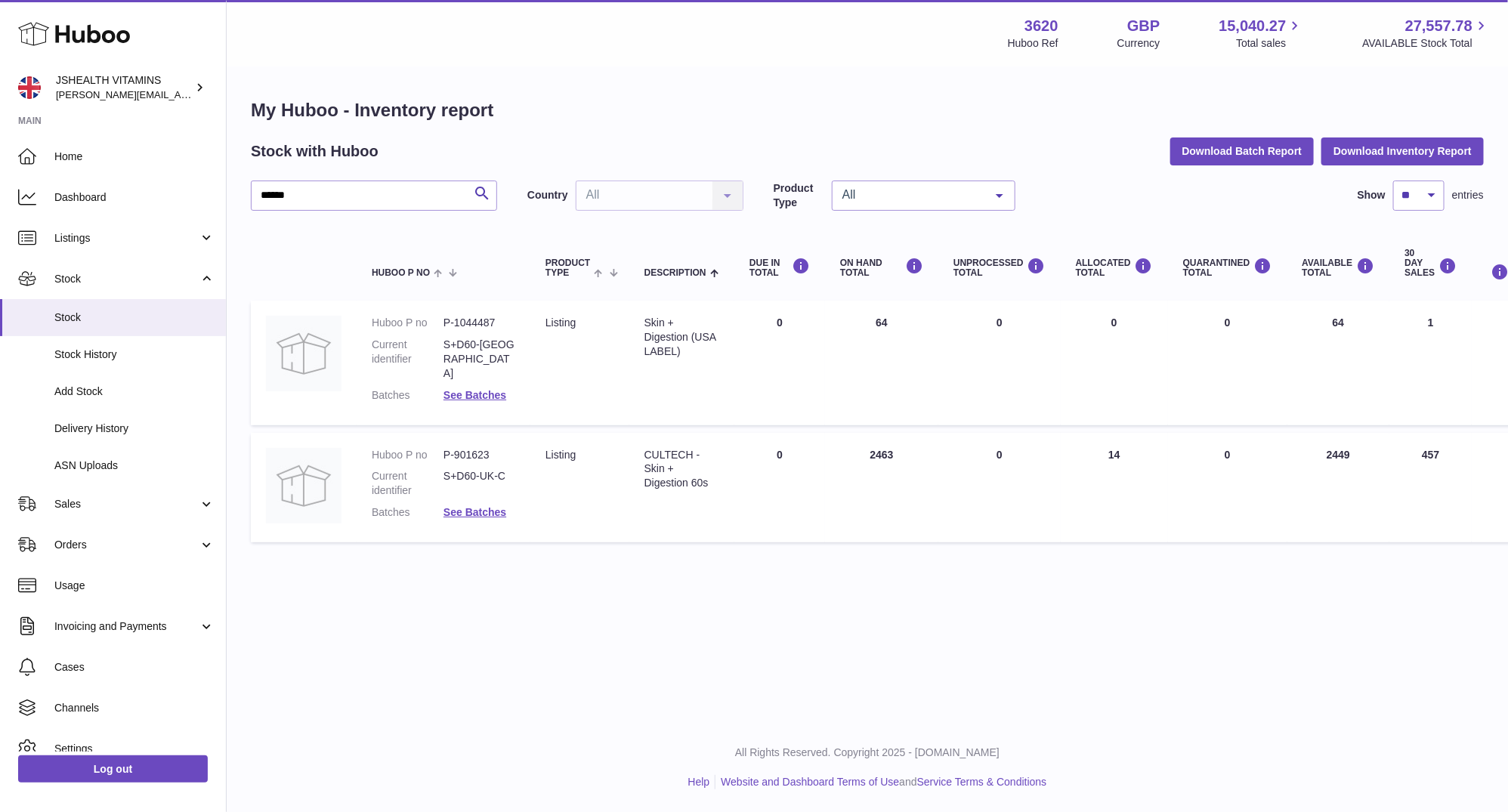
click at [672, 341] on div "Skin + Digestion (USA LABEL)" at bounding box center [682, 337] width 75 height 43
click at [672, 471] on div "CULTECH - Skin + Digestion 60s" at bounding box center [682, 470] width 75 height 43
copy tr "CULTECH - Skin + Digestion 60s"
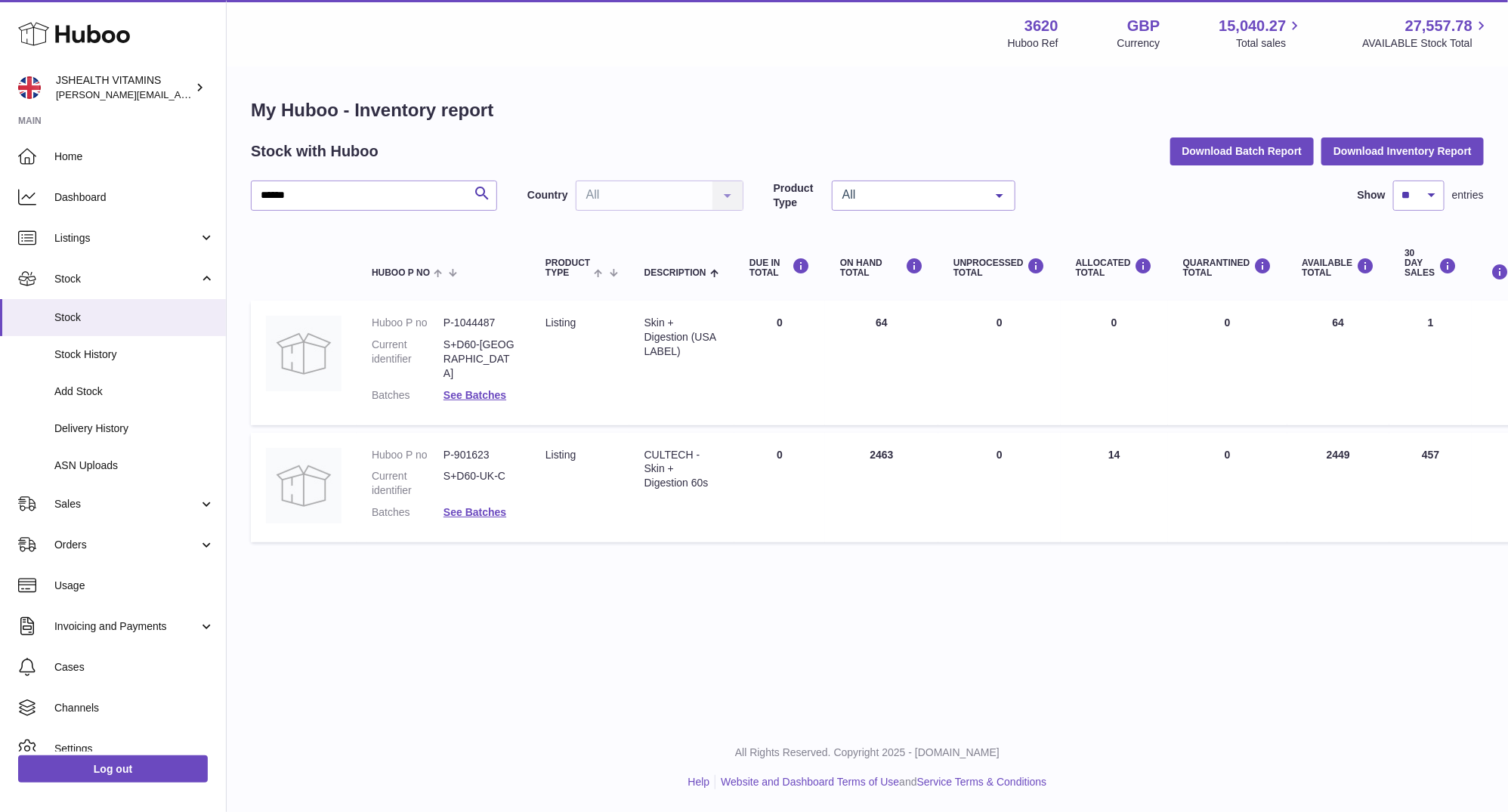
click at [484, 448] on dd "P-901623" at bounding box center [480, 455] width 72 height 15
copy dl "P-901623"
click at [425, 207] on input "******" at bounding box center [373, 195] width 246 height 30
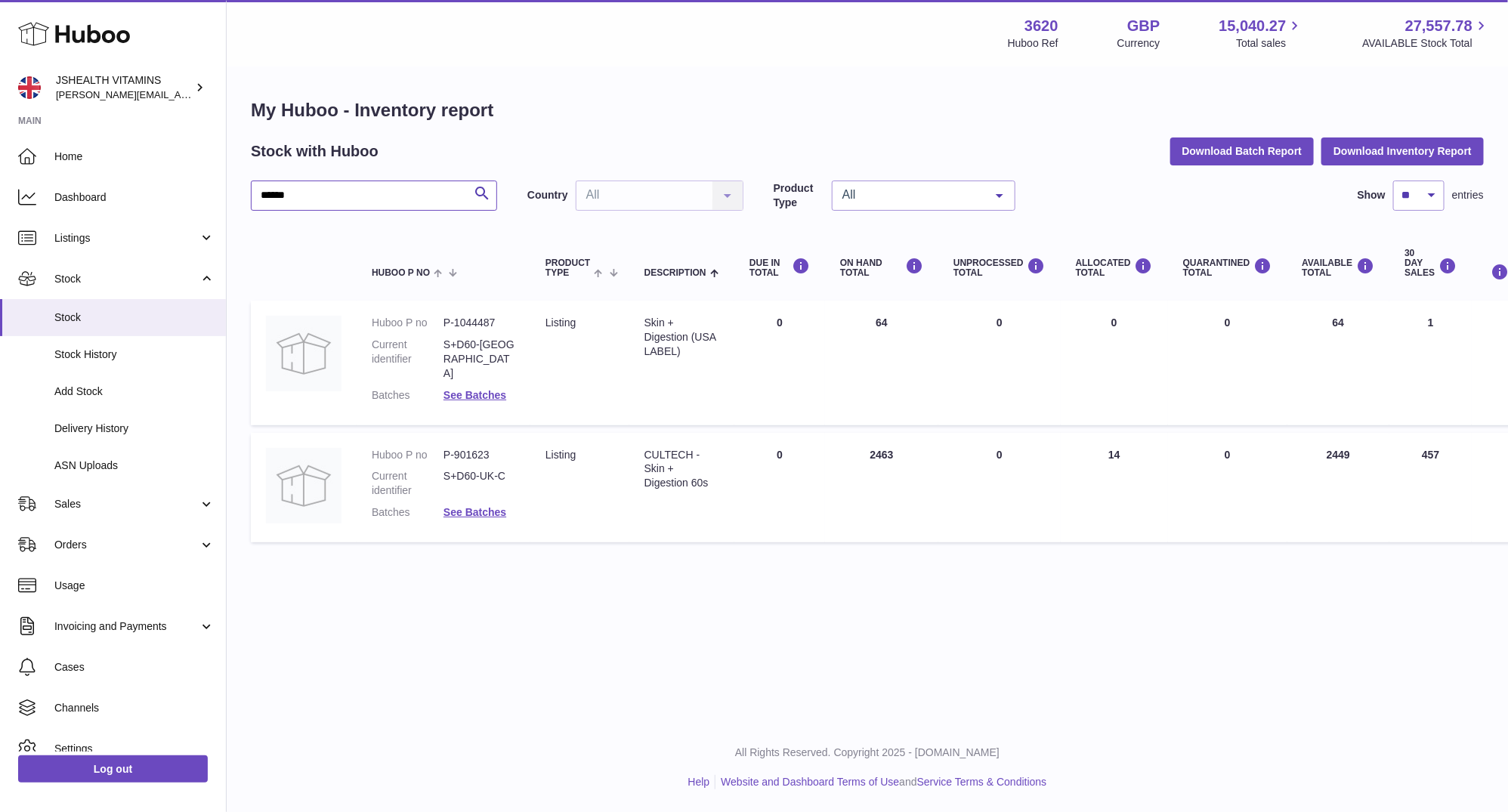
click at [425, 207] on input "******" at bounding box center [373, 195] width 246 height 30
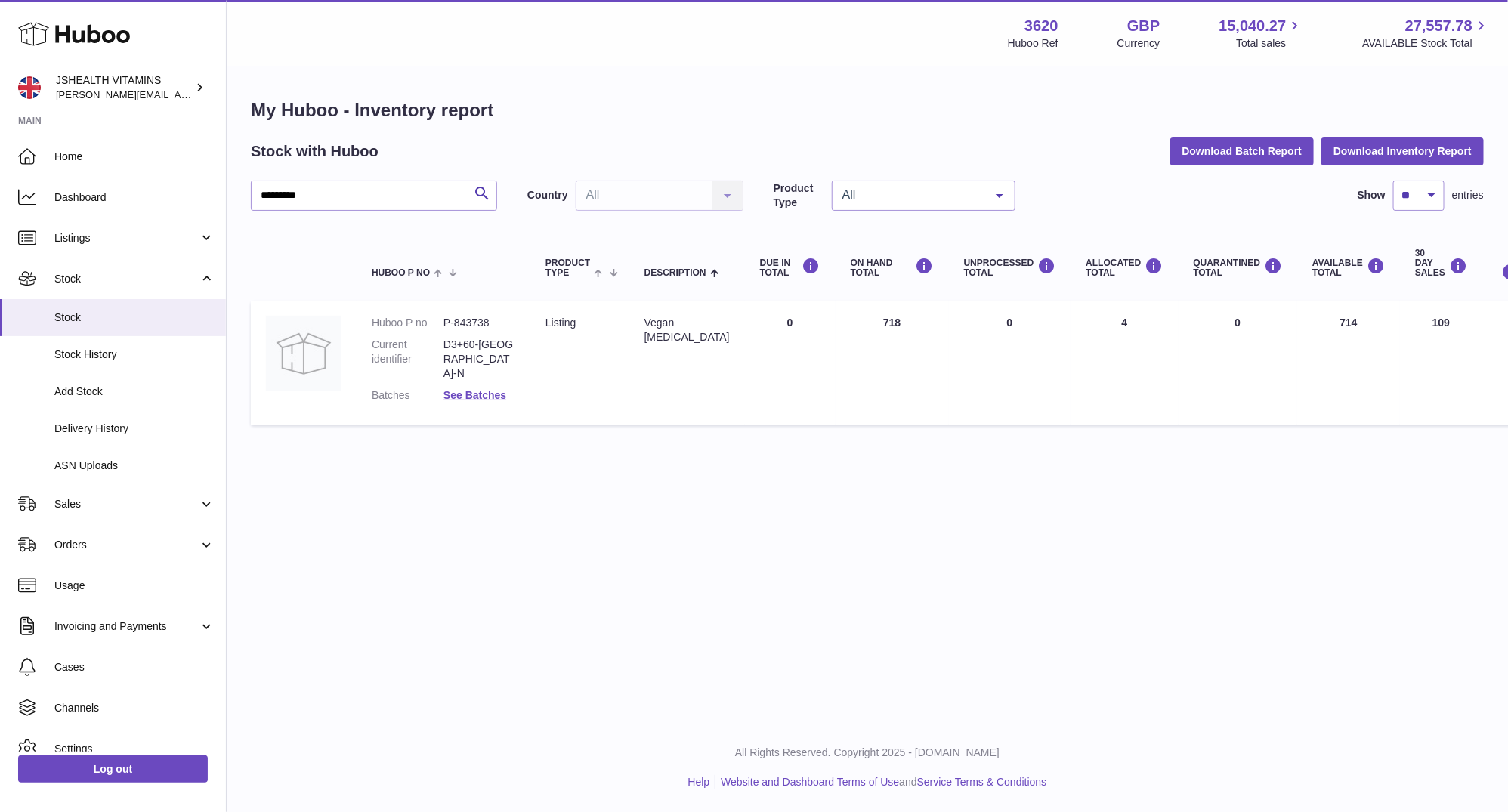
click at [670, 329] on div "Vegan Vitamin D" at bounding box center [687, 329] width 85 height 28
click at [470, 323] on dd "P-843738" at bounding box center [480, 323] width 72 height 15
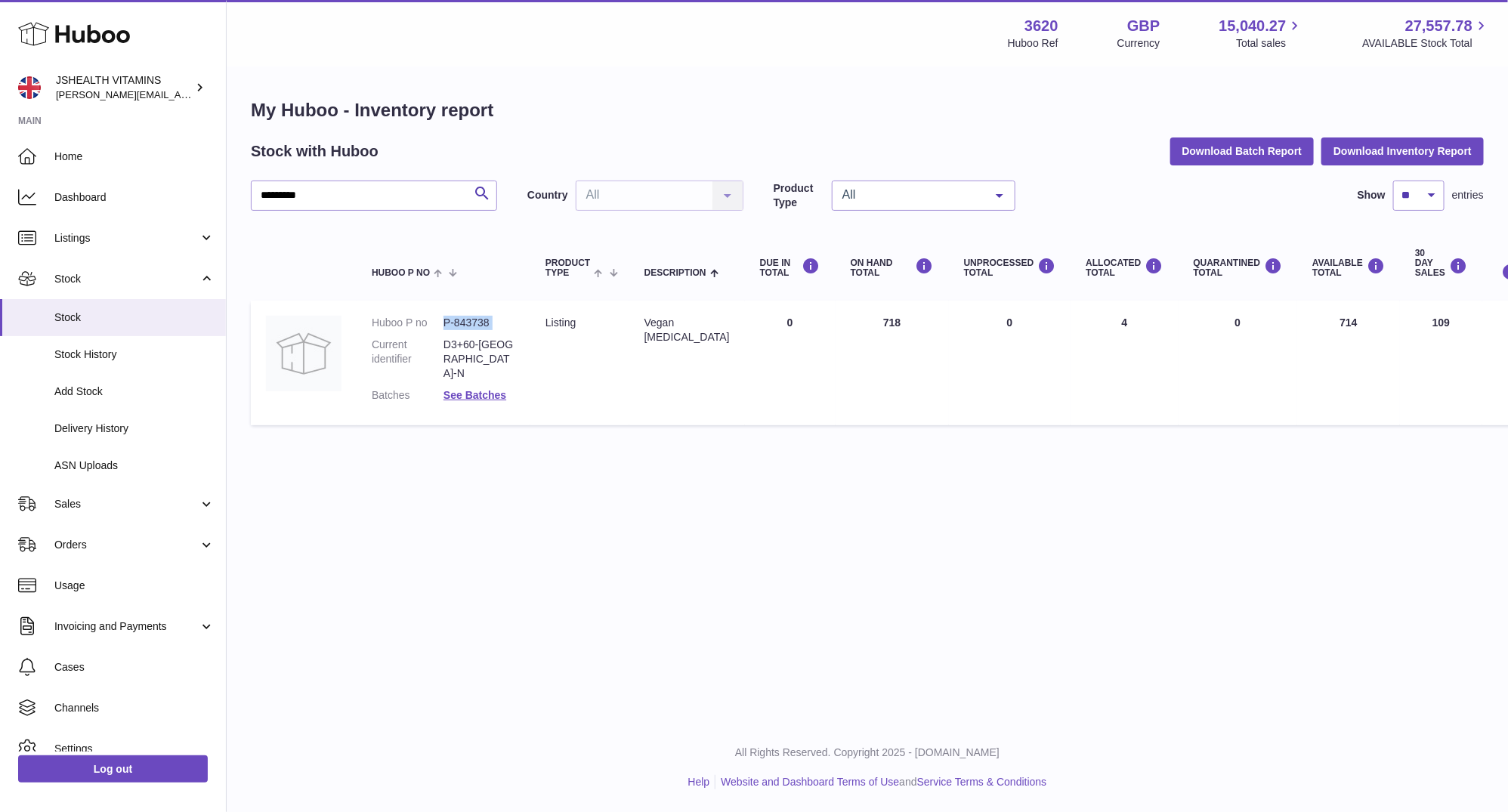
click at [470, 323] on dd "P-843738" at bounding box center [480, 323] width 72 height 15
click at [382, 218] on div "********* Search Country All All No elements found. Consider changing the searc…" at bounding box center [867, 306] width 1233 height 252
click at [384, 199] on input "*********" at bounding box center [373, 195] width 246 height 30
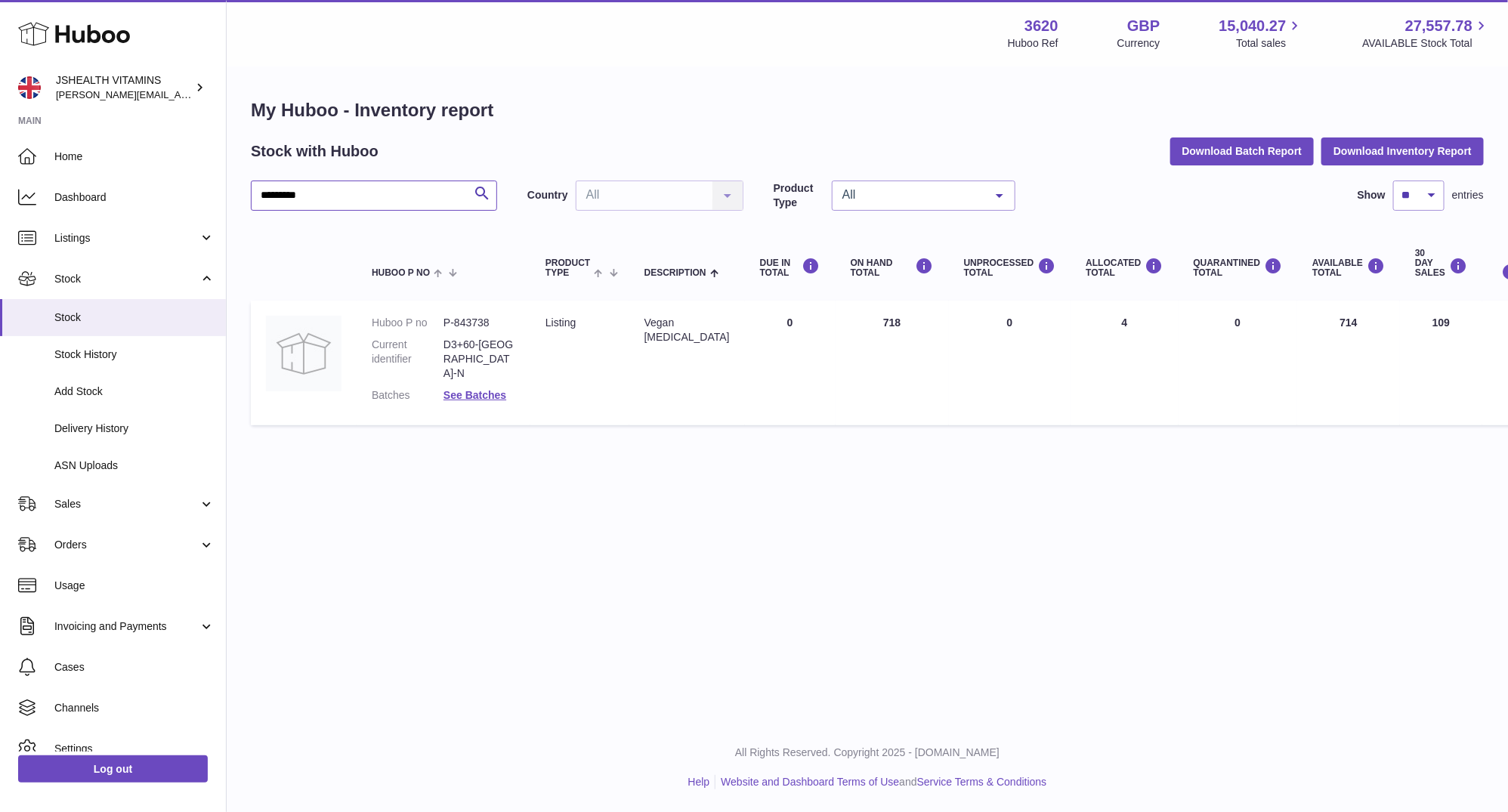
click at [384, 199] on input "*********" at bounding box center [373, 195] width 246 height 30
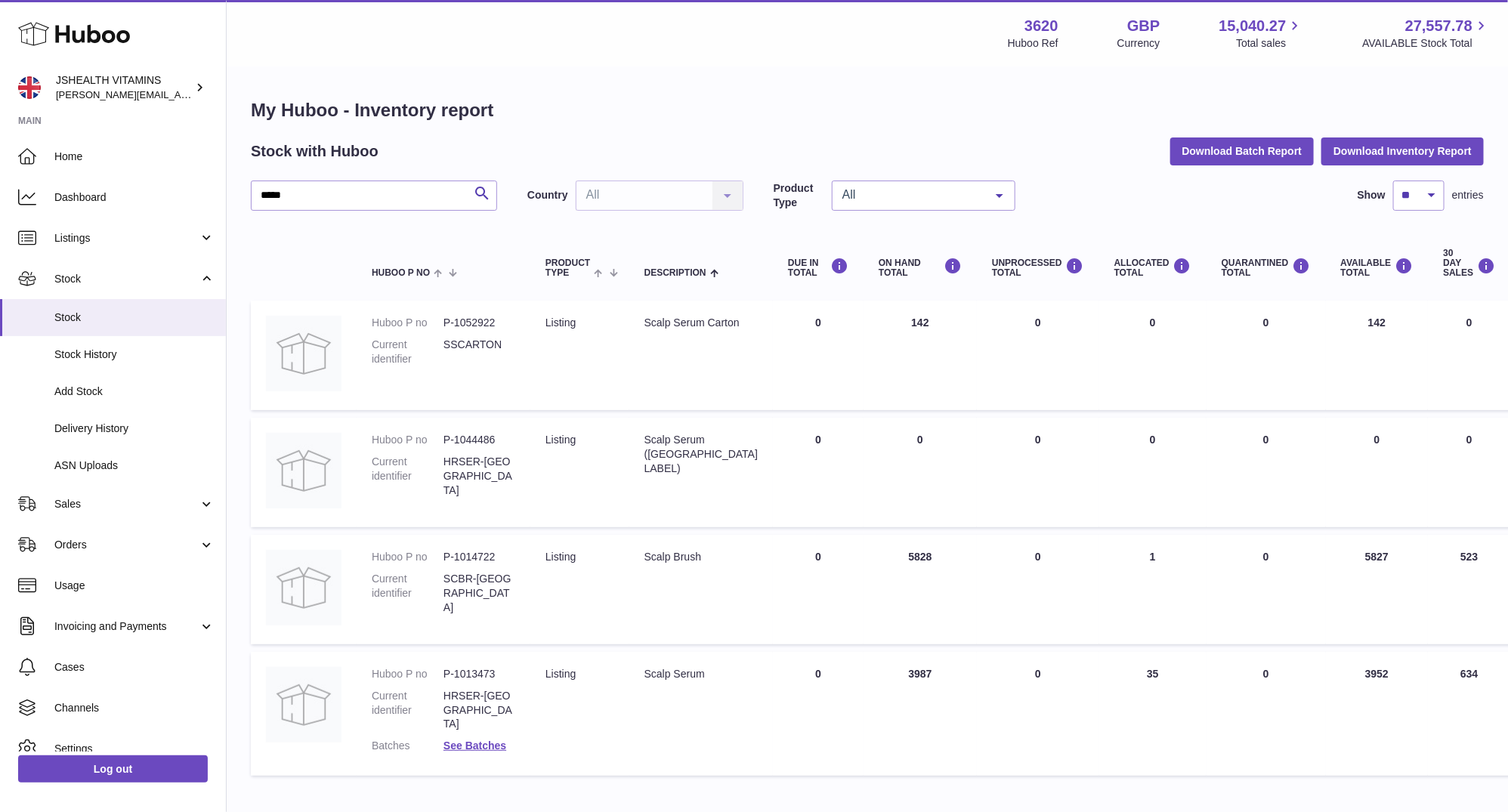
click at [684, 325] on div "Scalp Serum Carton" at bounding box center [701, 323] width 113 height 15
click at [661, 656] on td "Description Scalp Serum" at bounding box center [700, 714] width 143 height 124
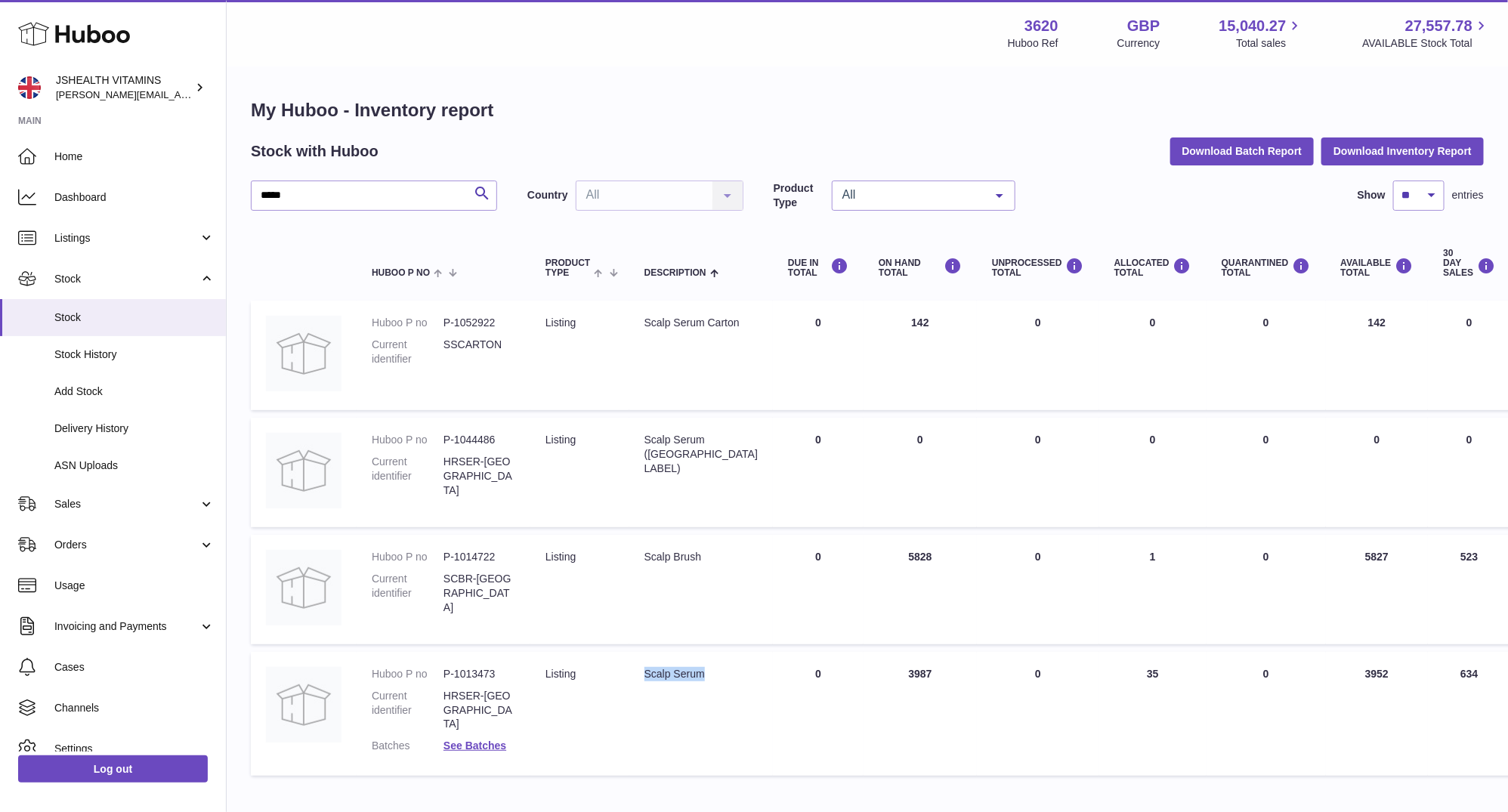
click at [661, 656] on td "Description Scalp Serum" at bounding box center [700, 714] width 143 height 124
click at [471, 673] on dd "P-1013473" at bounding box center [480, 674] width 72 height 15
click at [402, 201] on input "*****" at bounding box center [373, 195] width 246 height 30
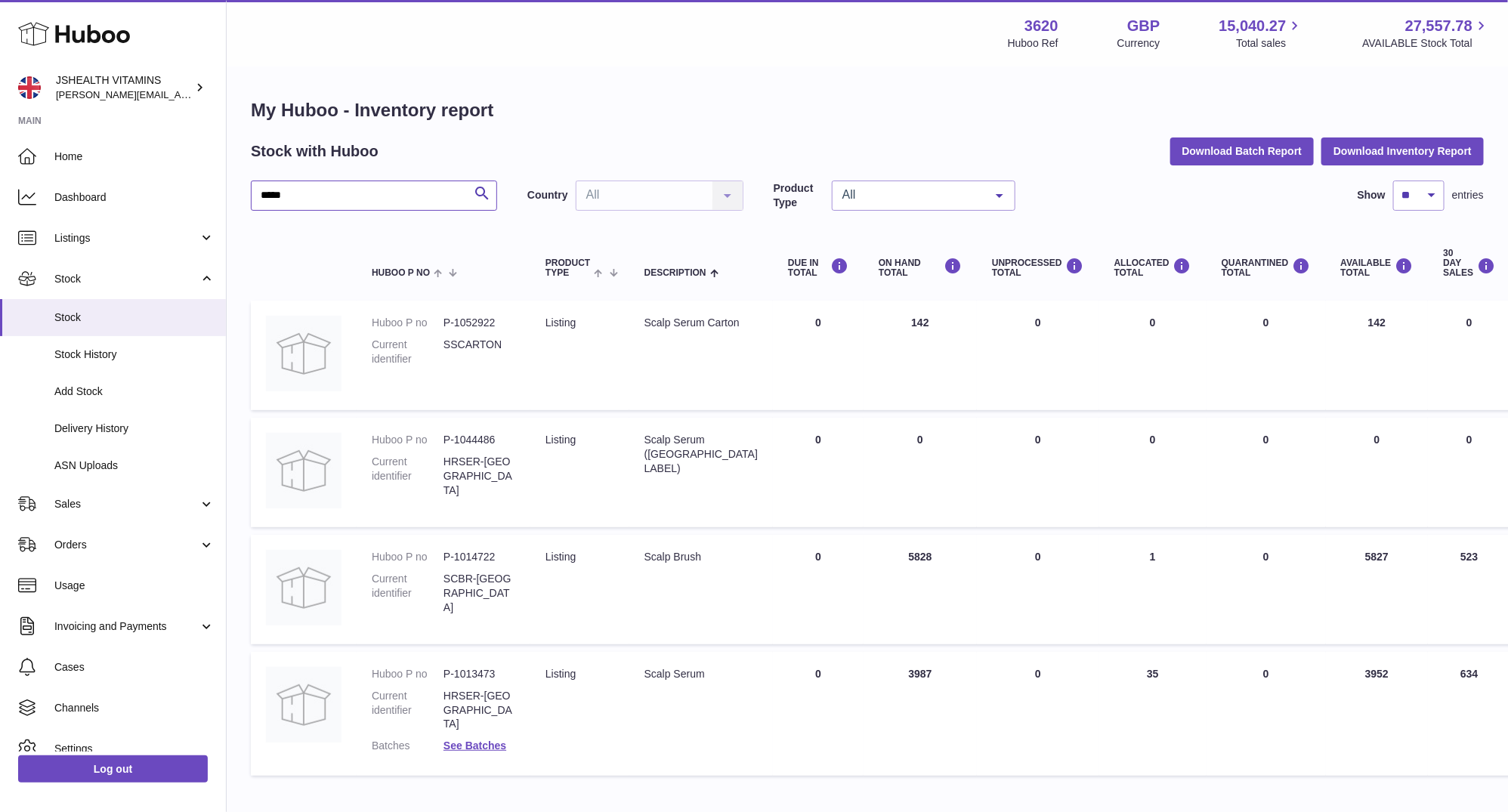
click at [402, 201] on input "*****" at bounding box center [373, 195] width 246 height 30
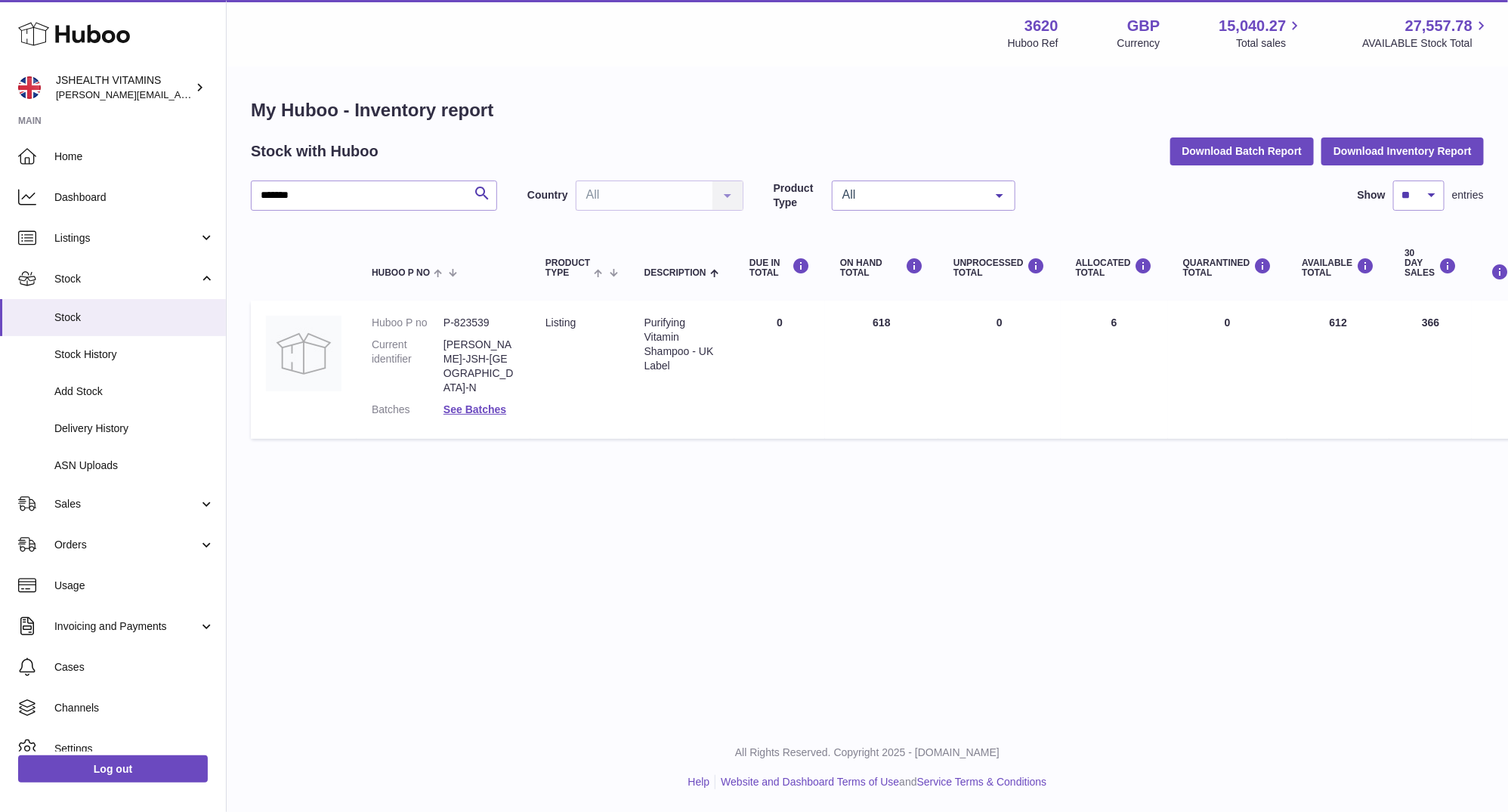
click at [669, 357] on div "Purifying Vitamin Shampoo - UK Label" at bounding box center [682, 344] width 75 height 57
click at [478, 318] on dd "P-823539" at bounding box center [480, 323] width 72 height 15
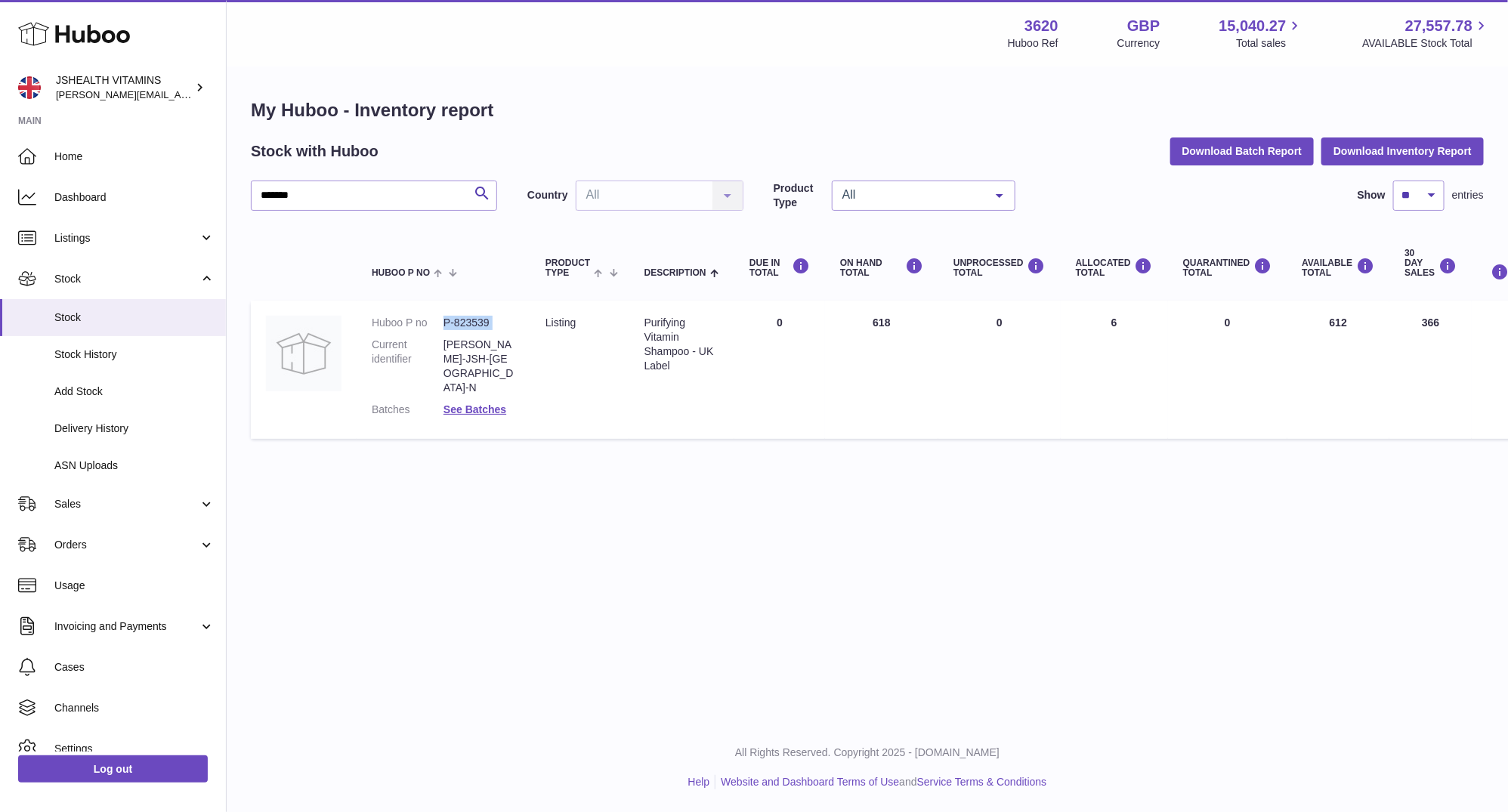
click at [478, 318] on dd "P-823539" at bounding box center [480, 323] width 72 height 15
click at [407, 220] on div "******* Search Country All All No elements found. Consider changing the search …" at bounding box center [867, 314] width 1233 height 267
click at [410, 193] on input "*******" at bounding box center [373, 195] width 246 height 30
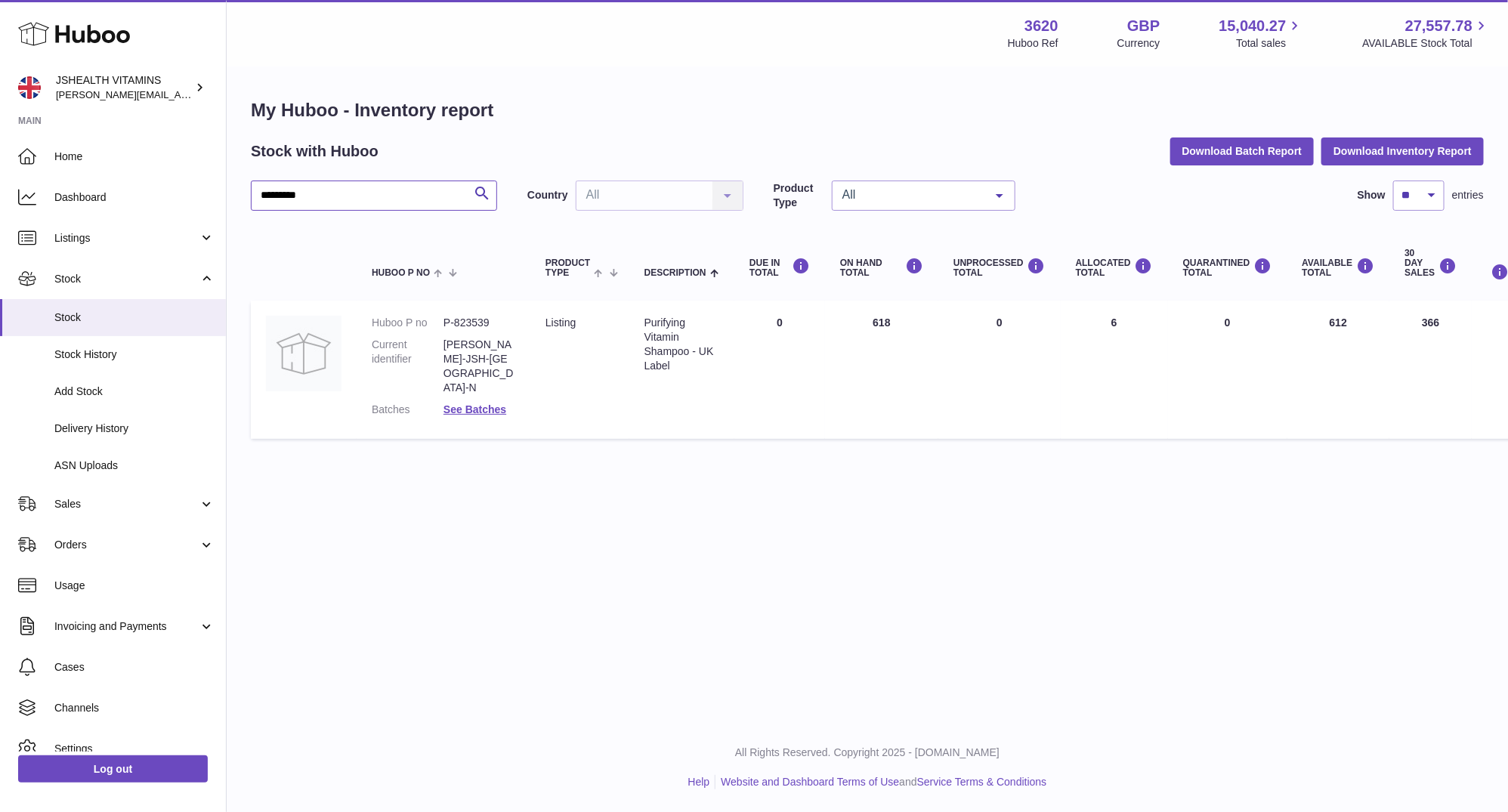
type input "*********"
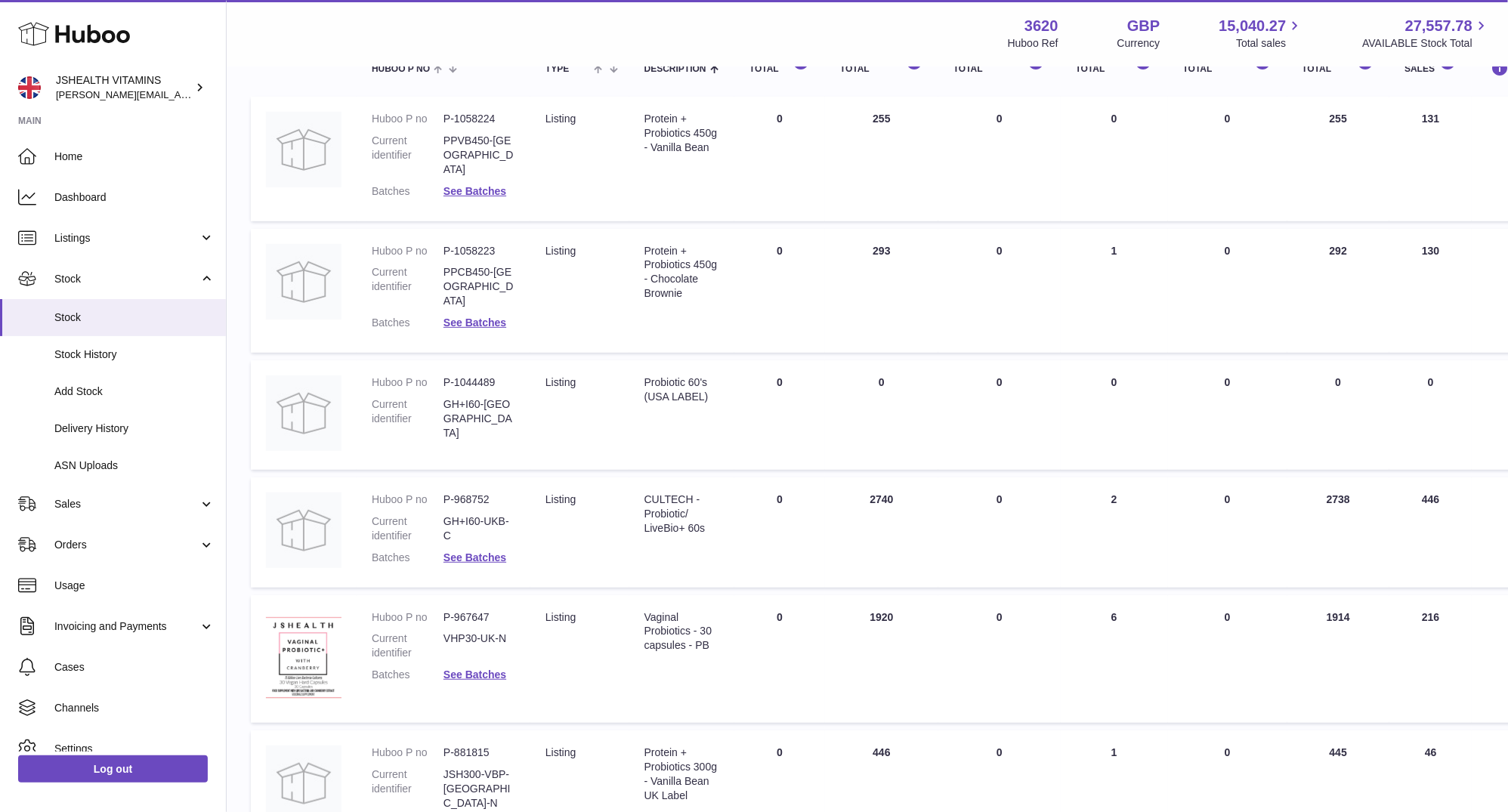
scroll to position [284, 0]
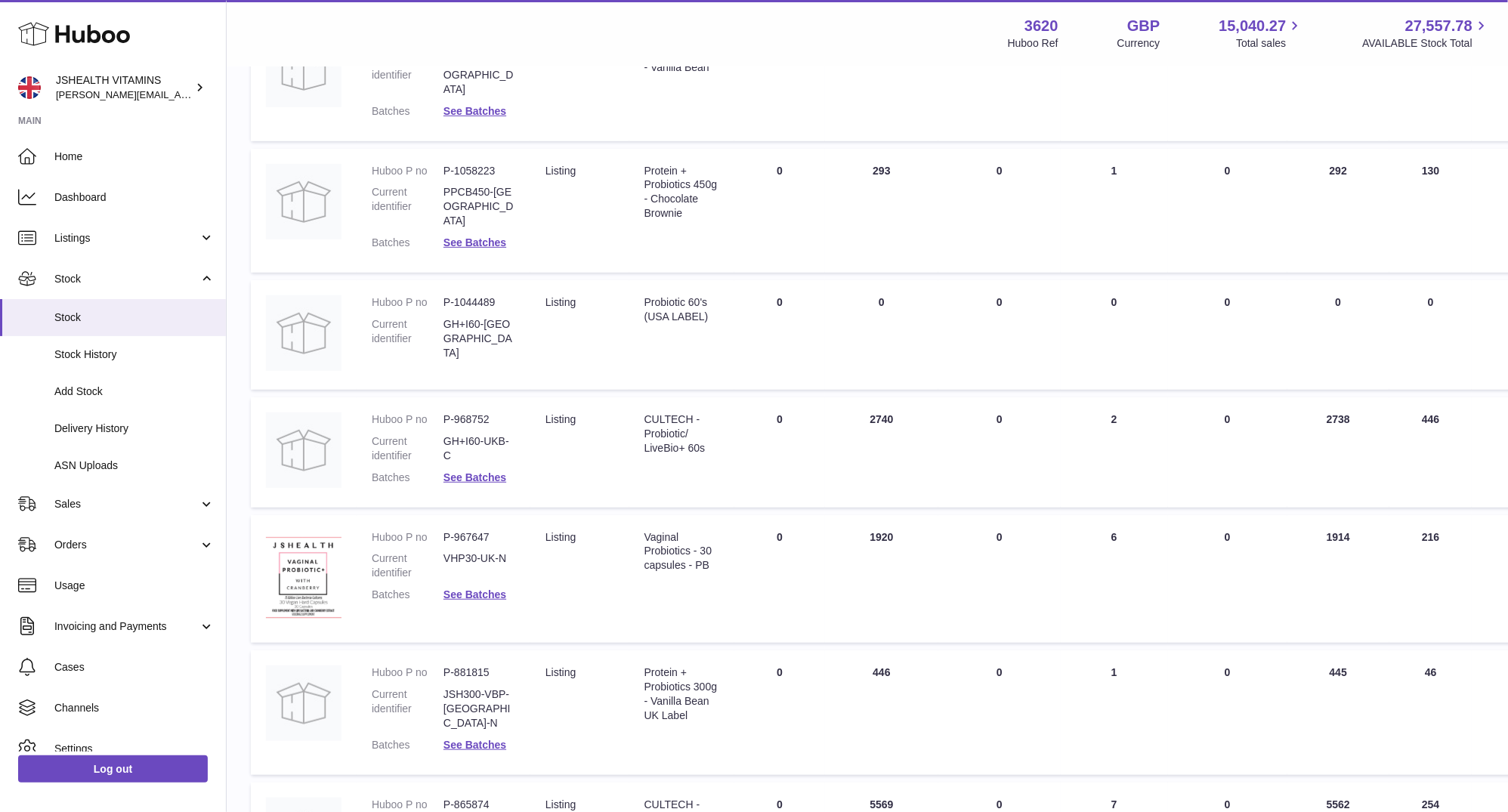
click at [693, 412] on div "CULTECH - Probiotic/ LiveBio+ 60s" at bounding box center [682, 434] width 75 height 43
click at [484, 412] on dd "P-968752" at bounding box center [480, 419] width 72 height 15
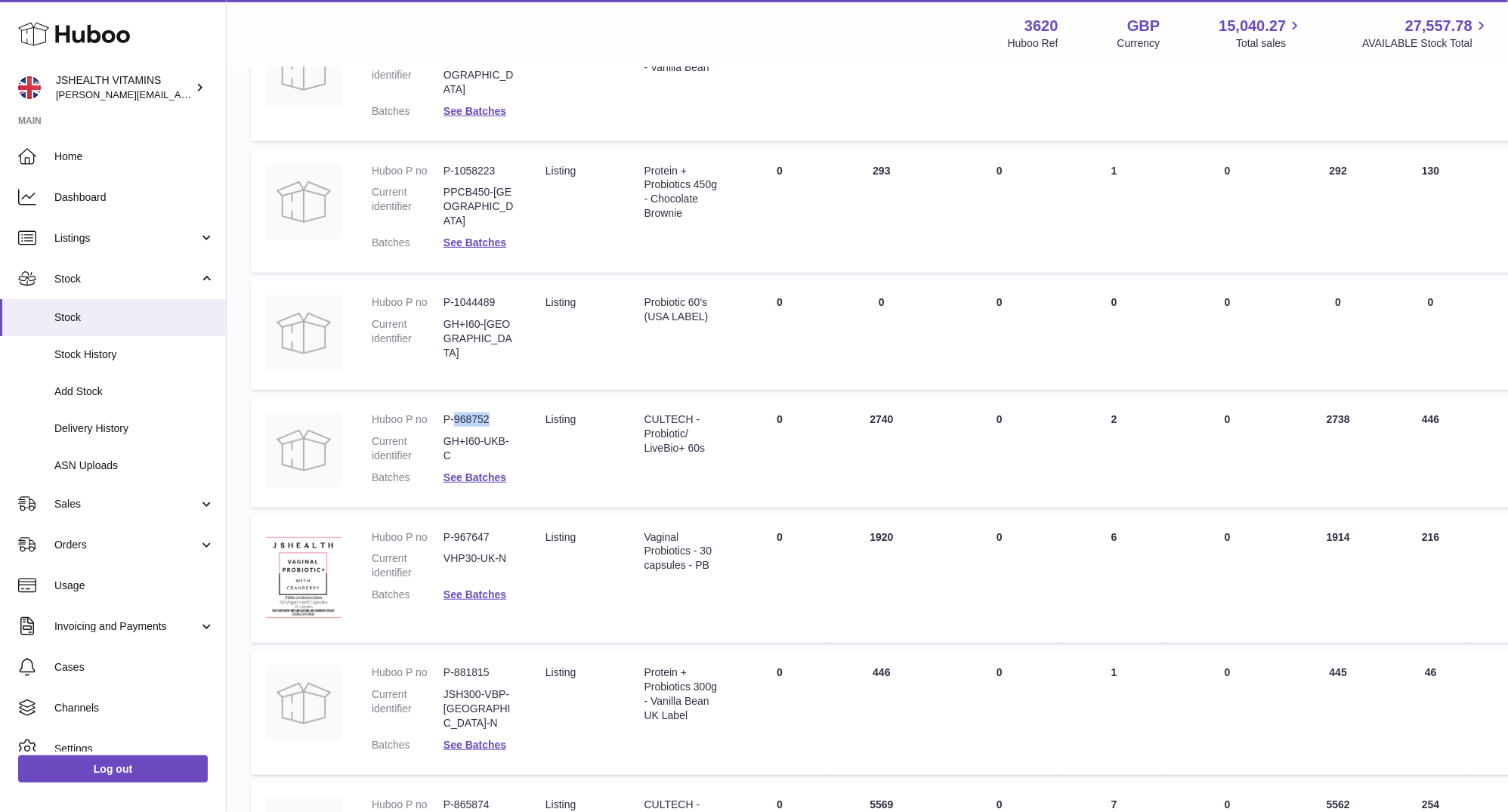
click at [484, 412] on dd "P-968752" at bounding box center [480, 419] width 72 height 15
